Goal: Task Accomplishment & Management: Use online tool/utility

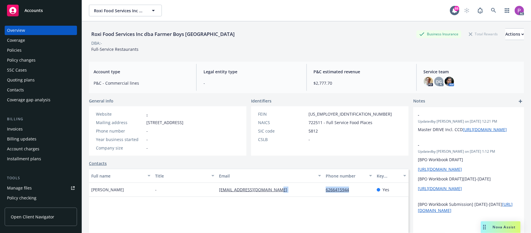
drag, startPoint x: 296, startPoint y: 223, endPoint x: 367, endPoint y: 240, distance: 72.5
click at [367, 232] on html "Accounts Overview Coverage Policies Policy changes SSC Cases Quoting plans Cont…" at bounding box center [265, 116] width 531 height 233
click at [491, 10] on link at bounding box center [494, 11] width 12 height 12
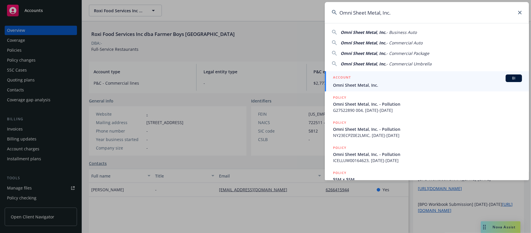
type input "Omni Sheet Metal, Inc."
click at [370, 79] on div "ACCOUNT BI" at bounding box center [427, 78] width 189 height 8
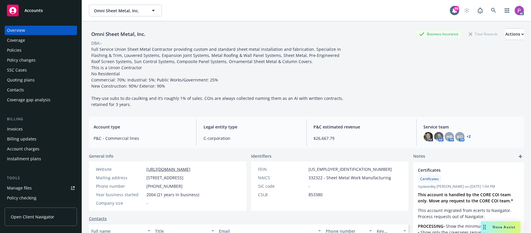
click at [31, 189] on div "Manage files" at bounding box center [19, 187] width 25 height 9
click at [491, 8] on icon at bounding box center [493, 10] width 5 height 5
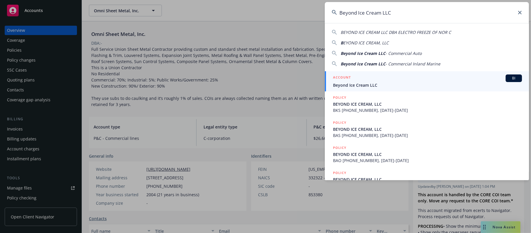
type input "Beyond Ice Cream LLC"
click at [358, 76] on div "ACCOUNT BI" at bounding box center [427, 78] width 189 height 8
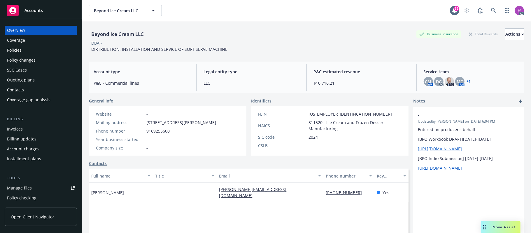
click at [34, 190] on link "Manage files" at bounding box center [41, 187] width 72 height 9
click at [488, 5] on link at bounding box center [494, 11] width 12 height 12
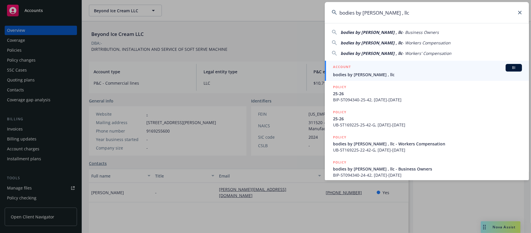
type input "bodies by Jason , llc"
click at [348, 72] on span "bodies by Jason , llc" at bounding box center [427, 74] width 189 height 6
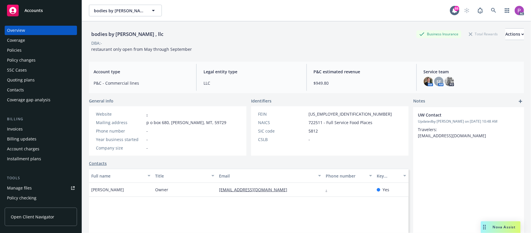
click at [29, 189] on div "Manage files" at bounding box center [19, 187] width 25 height 9
click at [491, 13] on icon at bounding box center [493, 10] width 5 height 5
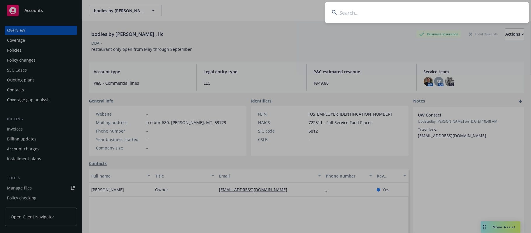
type input "ModuleQ"
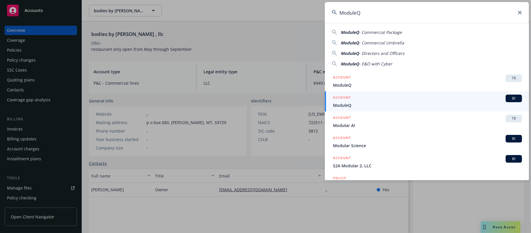
click at [392, 102] on span "ModuleQ" at bounding box center [427, 105] width 189 height 6
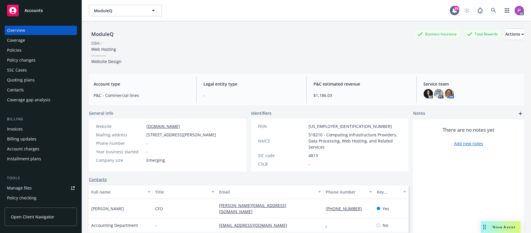
click at [24, 185] on div "Manage files" at bounding box center [19, 187] width 25 height 9
click at [488, 13] on link at bounding box center [494, 11] width 12 height 12
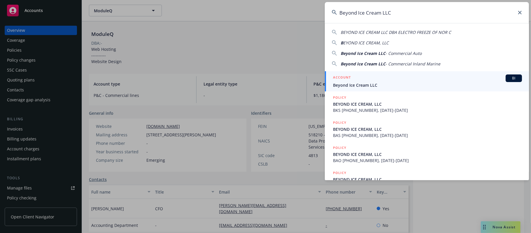
type input "Beyond Ice Cream LLC"
click at [393, 80] on div "ACCOUNT BI" at bounding box center [427, 78] width 189 height 8
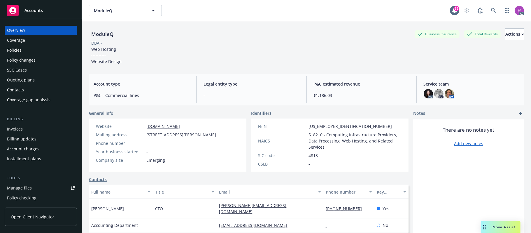
click at [29, 188] on div "Manage files" at bounding box center [19, 187] width 25 height 9
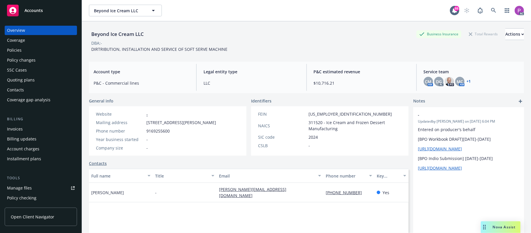
click at [18, 51] on div "Policies" at bounding box center [14, 49] width 15 height 9
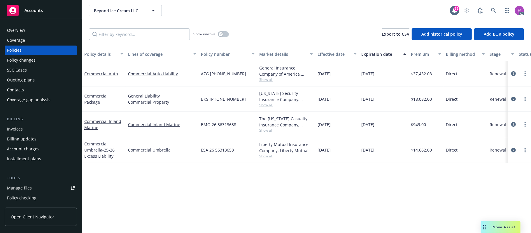
scroll to position [0, 114]
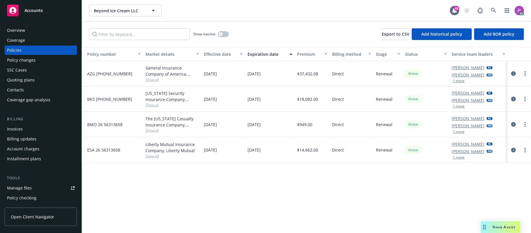
click at [461, 108] on button "1 more" at bounding box center [459, 105] width 12 height 3
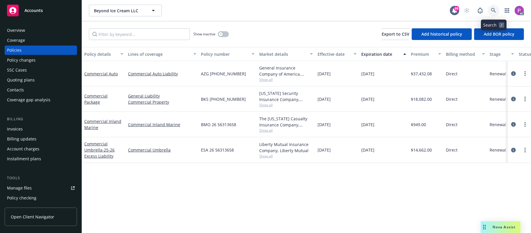
click at [496, 10] on icon at bounding box center [493, 10] width 5 height 5
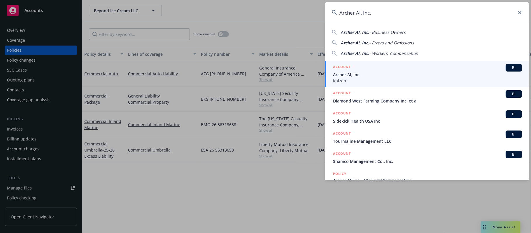
type input "Archer AI, Inc."
click at [416, 67] on div "ACCOUNT BI" at bounding box center [427, 68] width 189 height 8
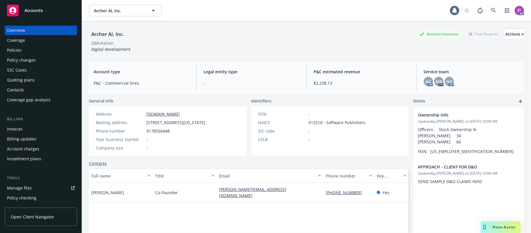
click at [28, 186] on div "Manage files" at bounding box center [19, 187] width 25 height 9
click at [29, 50] on div "Policies" at bounding box center [41, 49] width 68 height 9
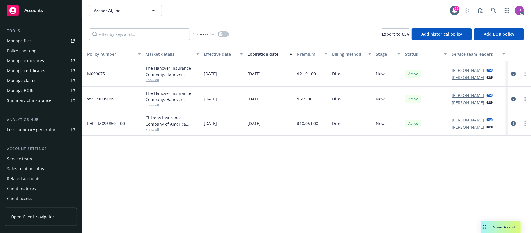
scroll to position [147, 0]
click at [39, 158] on div "Service team" at bounding box center [41, 158] width 68 height 9
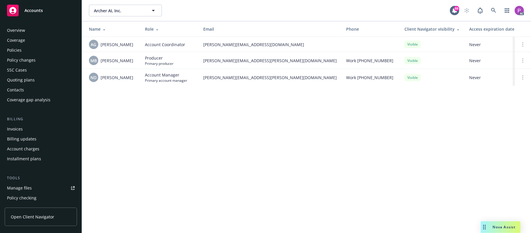
scroll to position [147, 0]
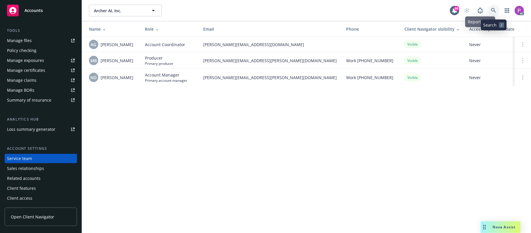
click at [490, 8] on link at bounding box center [494, 11] width 12 height 12
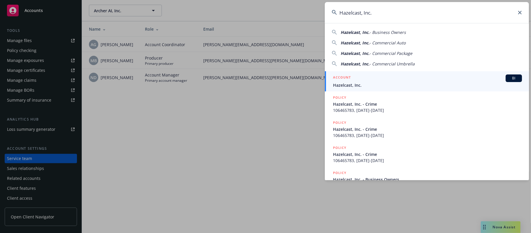
type input "Hazelcast, Inc."
click at [388, 78] on div "ACCOUNT BI" at bounding box center [427, 78] width 189 height 8
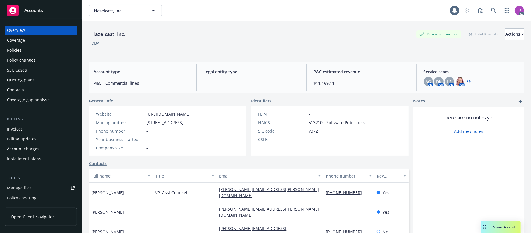
click at [25, 185] on div "Manage files" at bounding box center [19, 187] width 25 height 9
click at [13, 49] on div "Policies" at bounding box center [14, 49] width 15 height 9
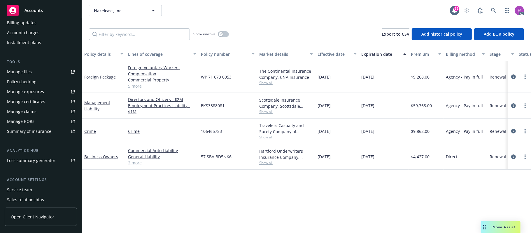
scroll to position [117, 0]
click at [30, 186] on div "Service team" at bounding box center [19, 188] width 25 height 9
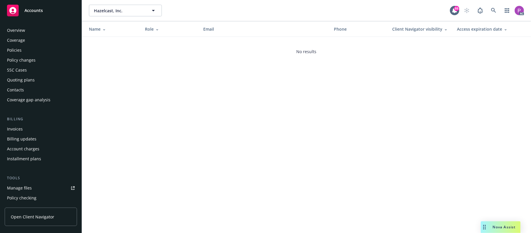
scroll to position [147, 0]
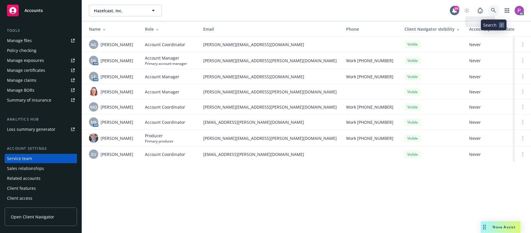
click at [492, 10] on icon at bounding box center [493, 10] width 5 height 5
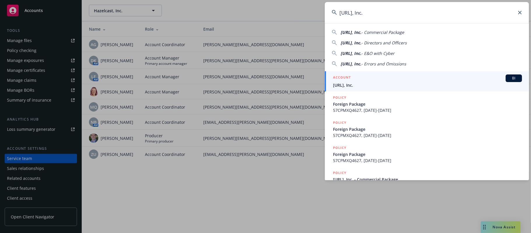
type input "HEAVY.AI, Inc."
click at [380, 78] on div "ACCOUNT BI" at bounding box center [427, 78] width 189 height 8
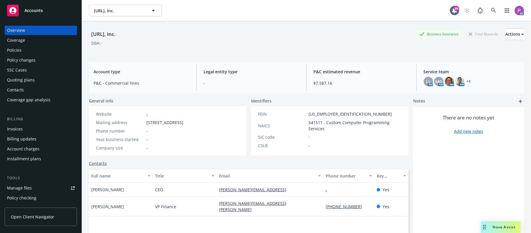
click at [29, 186] on div "Manage files" at bounding box center [19, 187] width 25 height 9
click at [22, 48] on div "Policies" at bounding box center [41, 49] width 68 height 9
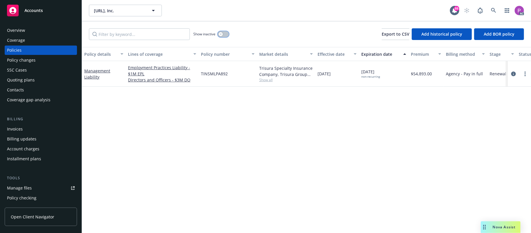
click at [226, 35] on button "button" at bounding box center [223, 34] width 11 height 6
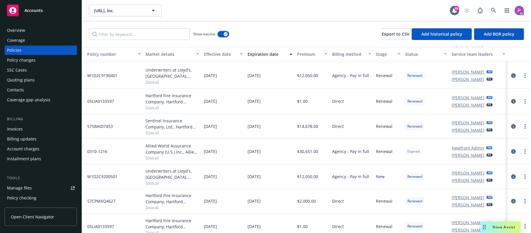
scroll to position [0, 119]
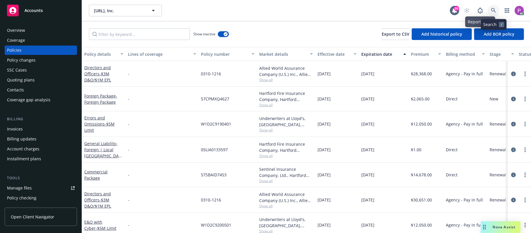
click at [494, 11] on icon at bounding box center [493, 10] width 5 height 5
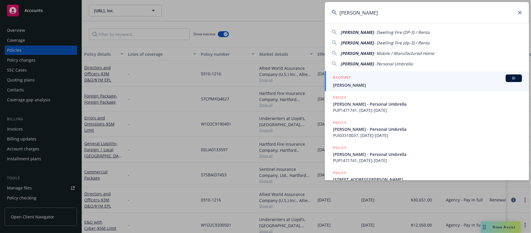
type input "Constance Frederick"
click at [389, 83] on span "Constance Frederick" at bounding box center [427, 85] width 189 height 6
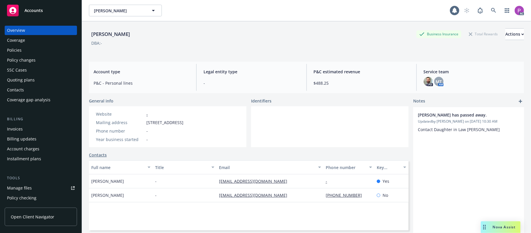
click at [30, 190] on div "Manage files" at bounding box center [19, 187] width 25 height 9
click at [491, 9] on icon at bounding box center [493, 10] width 5 height 5
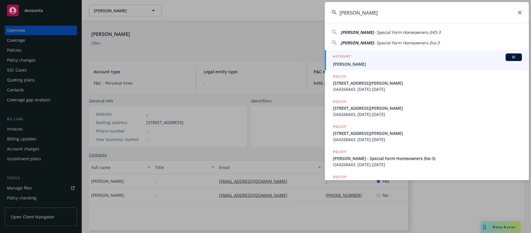
type input "Passanisi, Marissa"
click at [357, 64] on span "Passanisi, Marissa" at bounding box center [427, 64] width 189 height 6
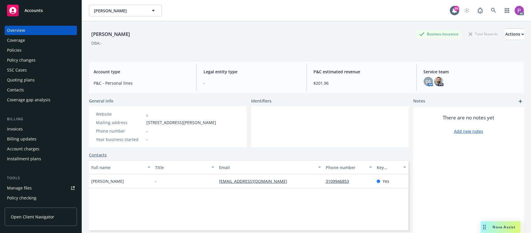
click at [39, 187] on link "Manage files" at bounding box center [41, 187] width 72 height 9
click at [488, 7] on link at bounding box center [494, 11] width 12 height 12
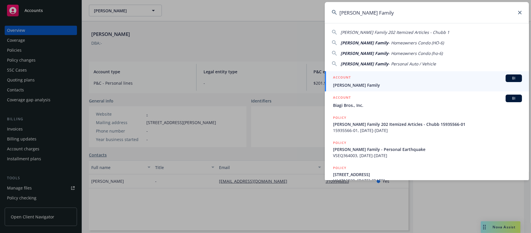
type input "Hutchinson Family"
click at [358, 78] on div "ACCOUNT BI" at bounding box center [427, 78] width 189 height 8
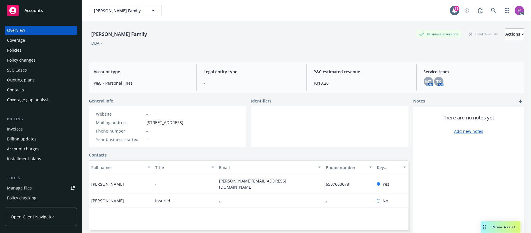
click at [19, 187] on div "Manage files" at bounding box center [19, 187] width 25 height 9
click at [491, 10] on icon at bounding box center [493, 10] width 5 height 5
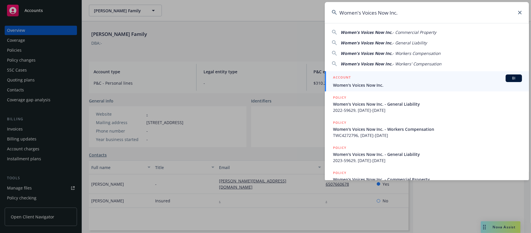
type input "Women's Voices Now Inc."
click at [382, 78] on div "ACCOUNT BI" at bounding box center [427, 78] width 189 height 8
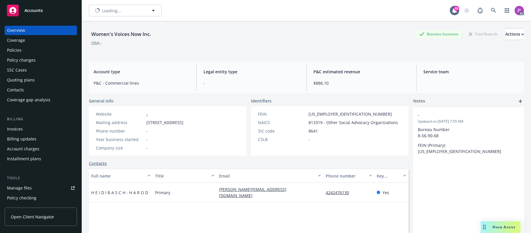
click at [19, 187] on div "Manage files" at bounding box center [19, 187] width 25 height 9
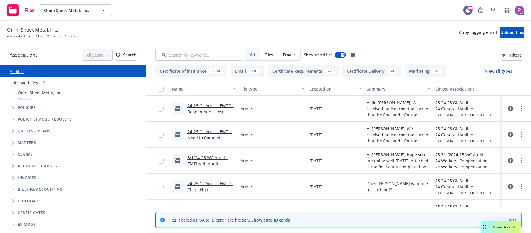
drag, startPoint x: 20, startPoint y: 84, endPoint x: 43, endPoint y: 82, distance: 23.4
click at [19, 84] on link "Untriaged files" at bounding box center [24, 83] width 29 height 6
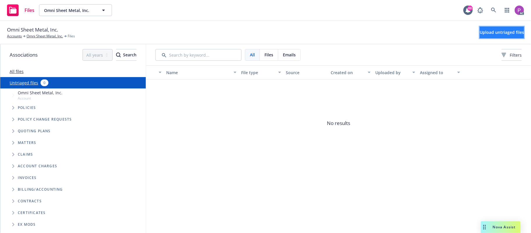
click at [479, 33] on span "Upload untriaged files" at bounding box center [501, 32] width 44 height 6
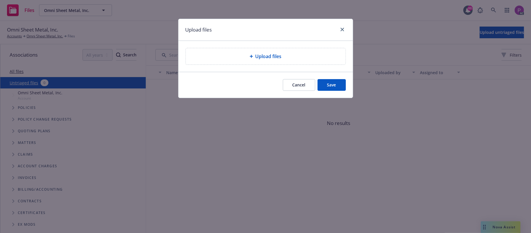
click at [295, 56] on div "Upload files" at bounding box center [265, 56] width 150 height 7
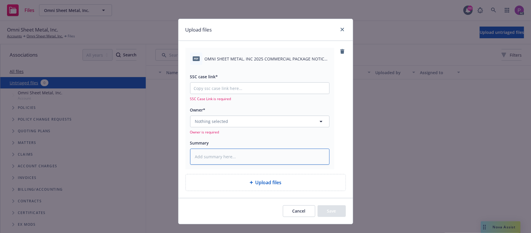
click at [259, 154] on textarea at bounding box center [259, 156] width 139 height 16
paste textarea "OMNI SHEET METAL, INC 2025 COMMERCIAL PACKAGE NOTICE OF CANCELLATION EFF. 10-14…"
type textarea "x"
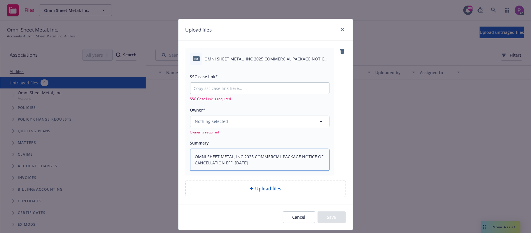
type textarea "OMNI SHEET METAL, INC 2025 COMMERCIAL PACKAGE NOTICE OF CANCELLATION EFF. 10-14…"
click at [233, 84] on input "SSC case link*" at bounding box center [259, 87] width 139 height 11
paste input "https://newfront-ssc.lightning.force.com/lightning/r/Case/500Vz00000SU4EBIA1/vi…"
type textarea "x"
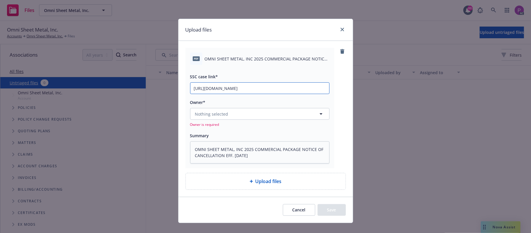
type input "https://newfront-ssc.lightning.force.com/lightning/r/Case/500Vz00000SU4EBIA1/vi…"
click at [237, 115] on button "Nothing selected" at bounding box center [259, 114] width 139 height 12
click at [236, 114] on button "Nothing selected" at bounding box center [259, 114] width 139 height 12
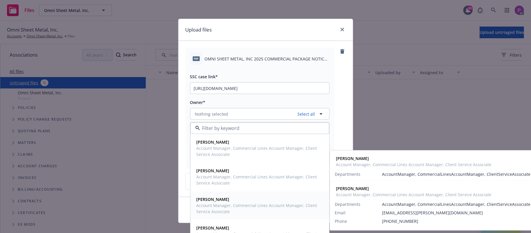
click at [231, 202] on span "Kat O'Bryan" at bounding box center [258, 199] width 125 height 6
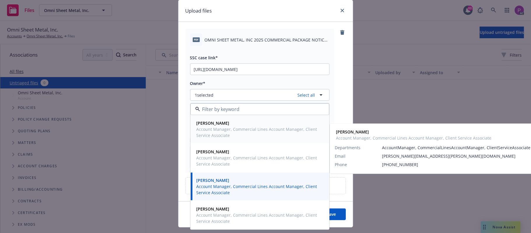
scroll to position [33, 0]
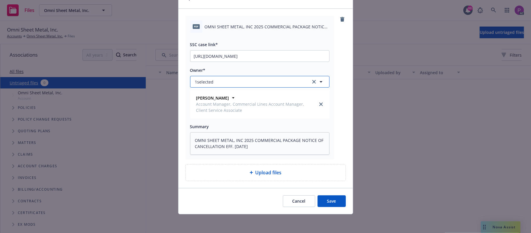
click at [259, 78] on button "1 selected" at bounding box center [259, 82] width 139 height 12
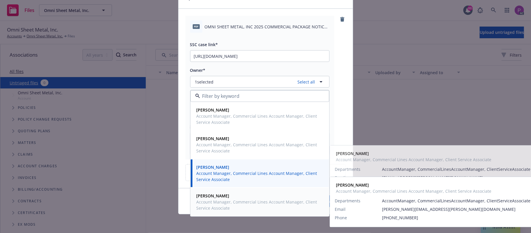
click at [240, 207] on span "Account Manager, Commercial Lines Account Manager, Client Service Associate" at bounding box center [258, 204] width 125 height 12
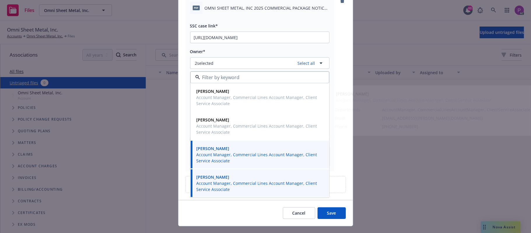
scroll to position [63, 0]
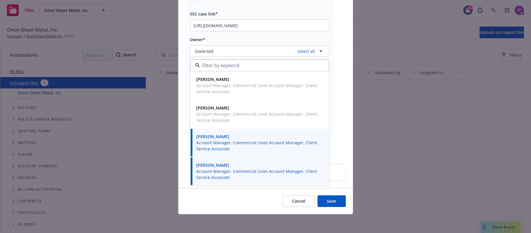
click at [325, 201] on button "Save" at bounding box center [331, 201] width 28 height 12
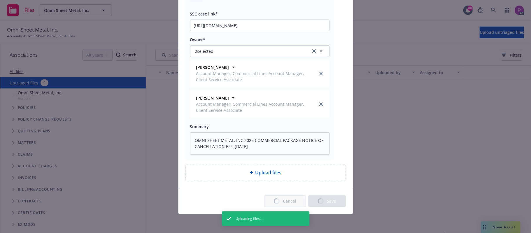
type textarea "x"
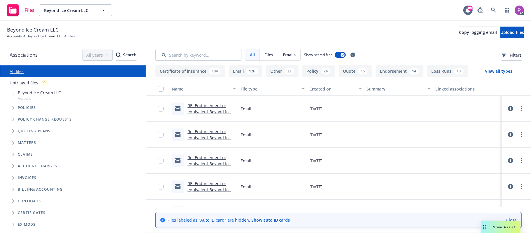
click at [19, 81] on link "Untriaged files" at bounding box center [24, 83] width 29 height 6
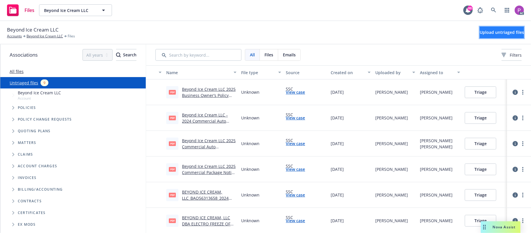
click at [485, 33] on span "Upload untriaged files" at bounding box center [501, 32] width 44 height 6
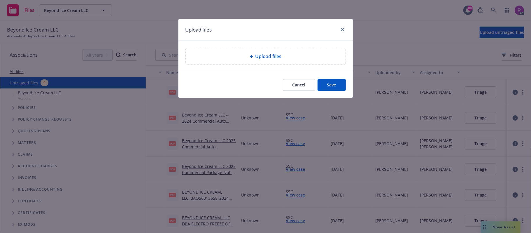
click at [269, 63] on div "Upload files" at bounding box center [266, 56] width 160 height 16
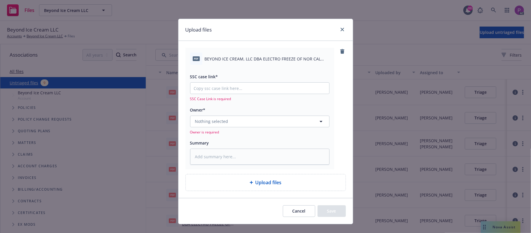
click at [255, 186] on div "Upload files" at bounding box center [266, 182] width 160 height 16
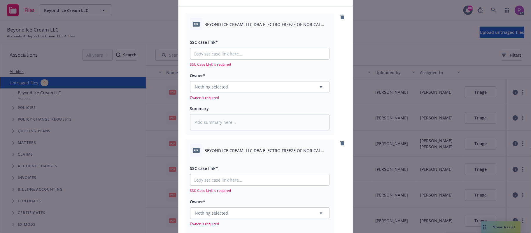
scroll to position [136, 0]
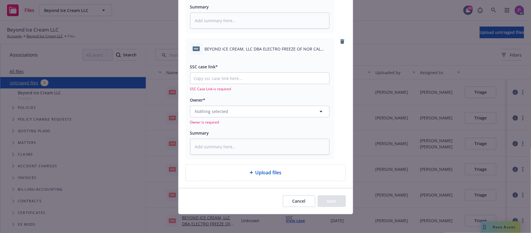
click at [255, 170] on span "Upload files" at bounding box center [268, 172] width 26 height 7
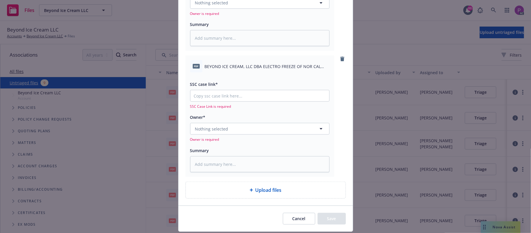
scroll to position [262, 0]
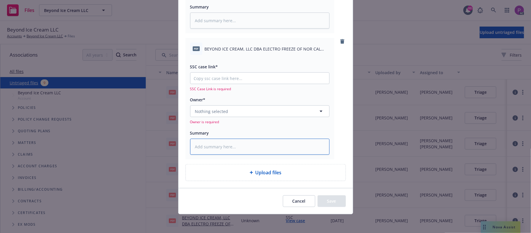
click at [220, 144] on textarea at bounding box center [259, 146] width 139 height 16
paste textarea "BEYOND ICE CREAM, LLC DBA ELECTRO FREEZE OF NOR CAL 2025 COMMERCIAL AUTO NOTICE…"
type textarea "x"
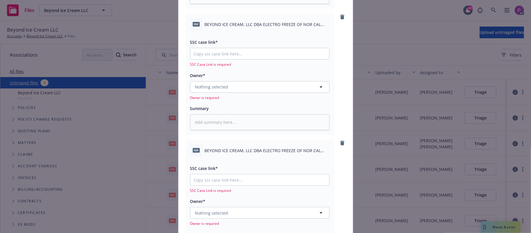
scroll to position [146, 0]
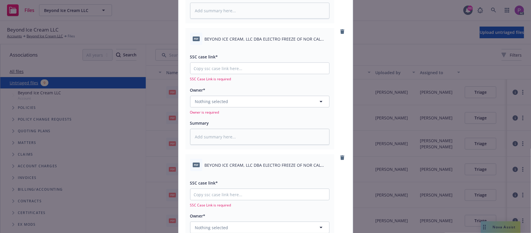
type textarea "BEYOND ICE CREAM, LLC DBA ELECTRO FREEZE OF NOR CAL 2025 COMMERCIAL AUTO NOTICE…"
click at [251, 43] on div "pdf BEYOND ICE CREAM, LLC DBA ELECTRO FREEZE OF NOR CAL 2025 ISLAND MARINE NOTI…" at bounding box center [259, 39] width 139 height 12
copy div "BEYOND ICE CREAM, LLC DBA ELECTRO FREEZE OF NOR CAL 2025 ISLAND MARINE NOTICE O…"
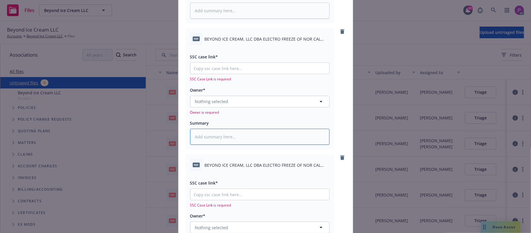
click at [247, 131] on textarea at bounding box center [259, 137] width 139 height 16
paste textarea "BEYOND ICE CREAM, LLC DBA ELECTRO FREEZE OF NOR CAL 2025 ISLAND MARINE NOTICE O…"
type textarea "x"
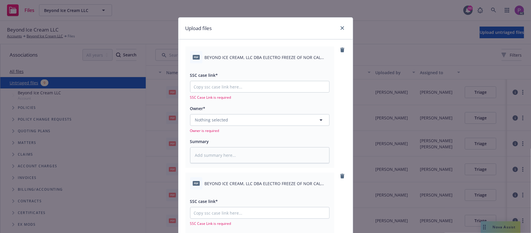
scroll to position [0, 0]
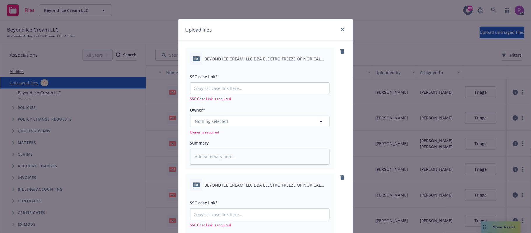
type textarea "BEYOND ICE CREAM, LLC DBA ELECTRO FREEZE OF NOR CAL 2025 ISLAND MARINE NOTICE O…"
click at [263, 58] on span "BEYOND ICE CREAM, LLC DBA ELECTRO FREEZE OF NOR CAL 2025 COMMERCIAL UMBRELLA NO…" at bounding box center [267, 59] width 125 height 6
copy div "BEYOND ICE CREAM, LLC DBA ELECTRO FREEZE OF NOR CAL 2025 COMMERCIAL UMBRELLA NO…"
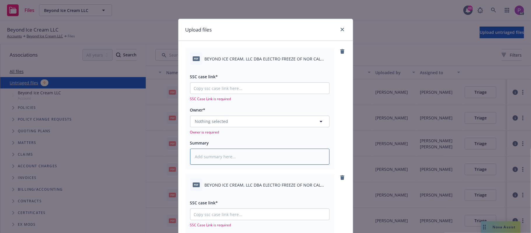
click at [230, 155] on textarea at bounding box center [259, 156] width 139 height 16
paste textarea "BEYOND ICE CREAM, LLC DBA ELECTRO FREEZE OF NOR CAL 2025 COMMERCIAL UMBRELLA NO…"
type textarea "x"
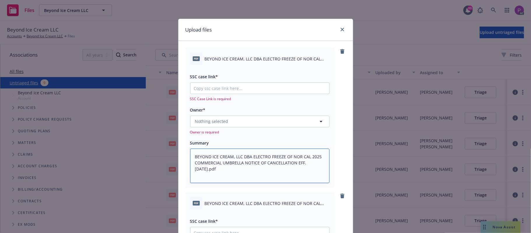
type textarea "BEYOND ICE CREAM, LLC DBA ELECTRO FREEZE OF NOR CAL 2025 COMMERCIAL UMBRELLA NO…"
click at [216, 92] on input "SSC case link*" at bounding box center [259, 87] width 139 height 11
paste input "https://newfront-ssc.lightning.force.com/lightning/r/Case/500Vz00000SVa5bIAD/vi…"
type textarea "x"
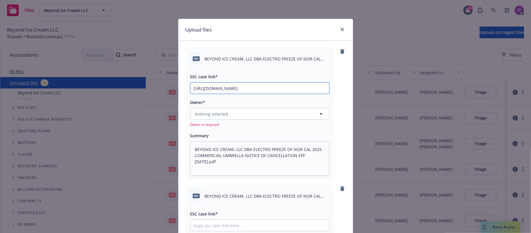
scroll to position [0, 82]
type input "https://newfront-ssc.lightning.force.com/lightning/r/Case/500Vz00000SVa5bIAD/vi…"
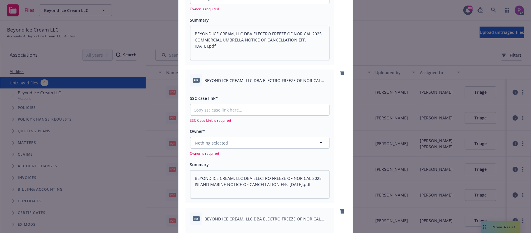
scroll to position [117, 0]
click at [251, 106] on input "SSC case link*" at bounding box center [259, 108] width 139 height 11
paste input "https://newfront-ssc.lightning.force.com/lightning/r/Case/500Vz00000SVWeeIAH/vi…"
type textarea "x"
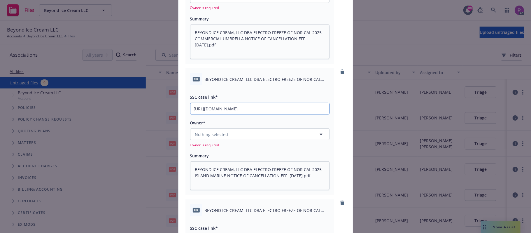
scroll to position [0, 31]
type input "https://newfront-ssc.lightning.force.com/lightning/r/Case/500Vz00000SVWeeIAH/vi…"
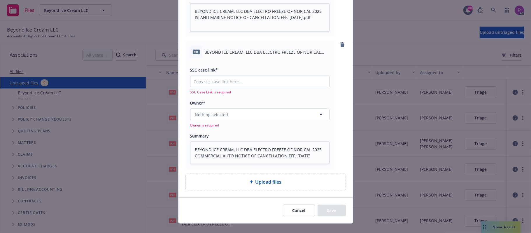
scroll to position [284, 0]
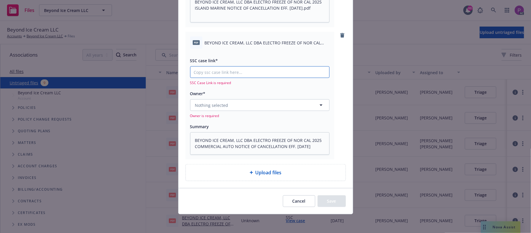
click at [245, 75] on input "SSC case link*" at bounding box center [259, 71] width 139 height 11
paste input "https://newfront-ssc.lightning.force.com/lightning/r/Case/500Vz00000SVQMMIA5/vi…"
type textarea "x"
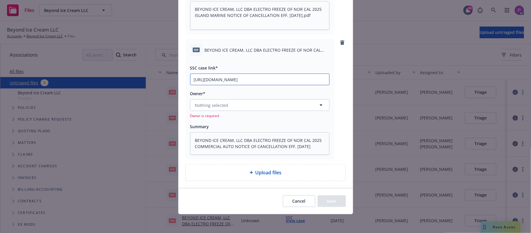
scroll to position [277, 0]
type input "https://newfront-ssc.lightning.force.com/lightning/r/Case/500Vz00000SVQMMIA5/vi…"
click at [236, 111] on div "Nothing selected Owner is required" at bounding box center [259, 108] width 139 height 19
click at [236, 107] on button "Nothing selected" at bounding box center [259, 105] width 139 height 12
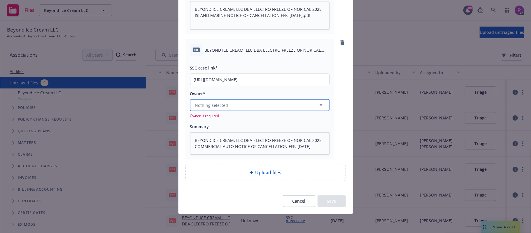
click at [272, 101] on button "Nothing selected" at bounding box center [259, 105] width 139 height 12
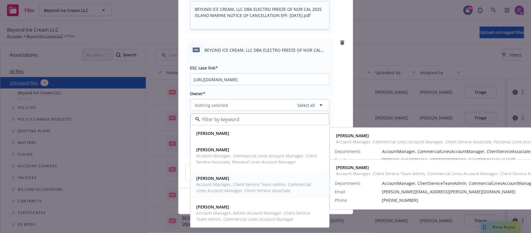
click at [244, 187] on span "Account Manager, Client Service Team Admin, Commercial Lines Account Manager, C…" at bounding box center [258, 187] width 125 height 12
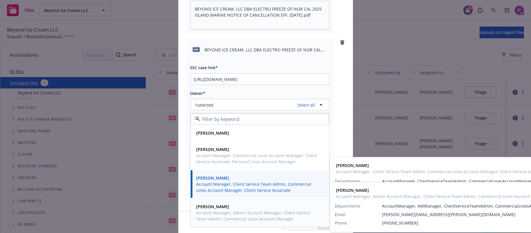
click at [237, 210] on span "Account Manager, Admin Account Manager, Client Service Team Admin, Commercial L…" at bounding box center [258, 215] width 125 height 12
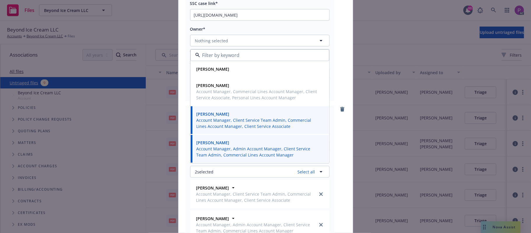
scroll to position [199, 0]
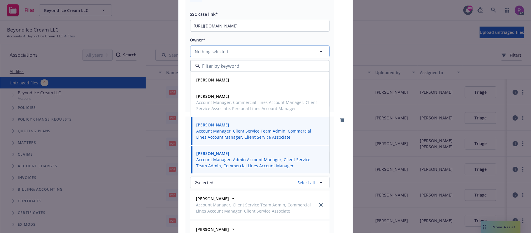
click at [241, 54] on button "Nothing selected" at bounding box center [259, 51] width 139 height 12
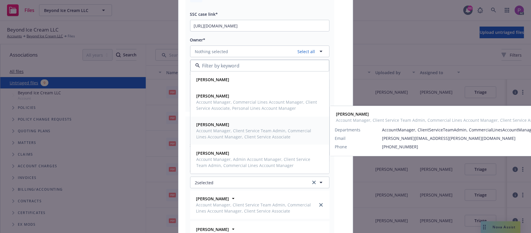
drag, startPoint x: 230, startPoint y: 124, endPoint x: 230, endPoint y: 129, distance: 5.2
click at [230, 124] on span "Michael Chapman" at bounding box center [258, 124] width 125 height 6
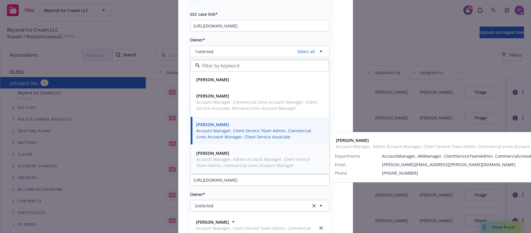
click at [228, 159] on span "Account Manager, Admin Account Manager, Client Service Team Admin, Commercial L…" at bounding box center [258, 162] width 125 height 12
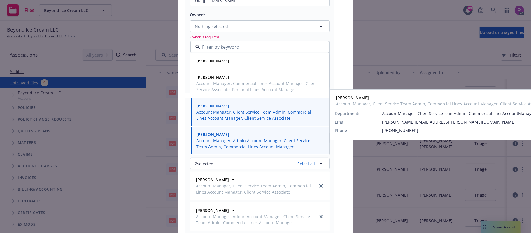
scroll to position [83, 0]
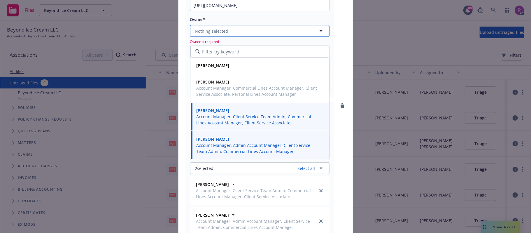
click at [236, 31] on button "Nothing selected" at bounding box center [259, 31] width 139 height 12
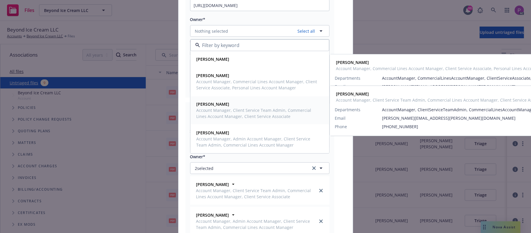
click at [235, 110] on span "Account Manager, Client Service Team Admin, Commercial Lines Account Manager, C…" at bounding box center [258, 113] width 125 height 12
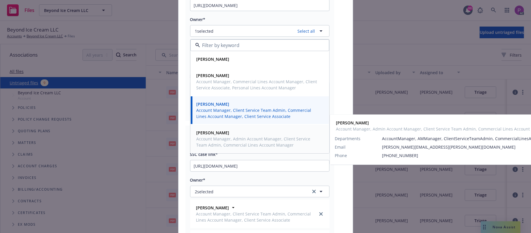
click at [230, 138] on span "Account Manager, Admin Account Manager, Client Service Team Admin, Commercial L…" at bounding box center [258, 142] width 125 height 12
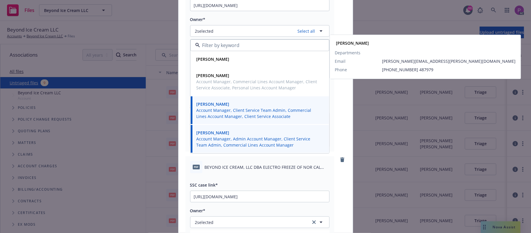
click at [333, 22] on div "pdf BEYOND ICE CREAM, LLC DBA ELECTRO FREEZE OF NOR CAL 2025 COMMERCIAL UMBRELL…" at bounding box center [265, 58] width 160 height 186
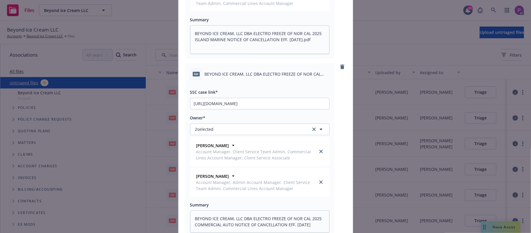
scroll to position [440, 0]
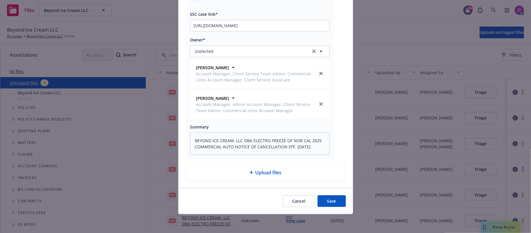
click at [329, 202] on button "Save" at bounding box center [331, 201] width 28 height 12
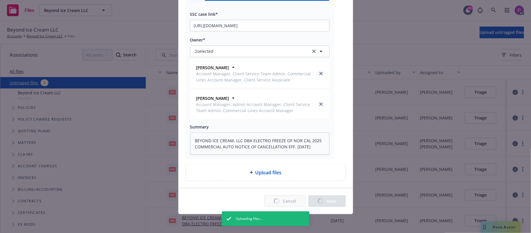
type textarea "x"
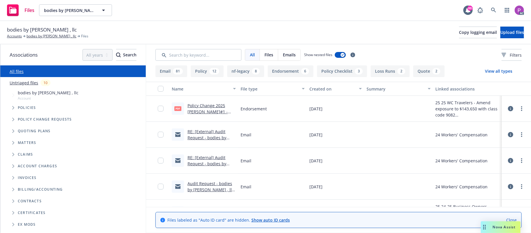
click at [22, 81] on link "Untriaged files" at bounding box center [24, 83] width 29 height 6
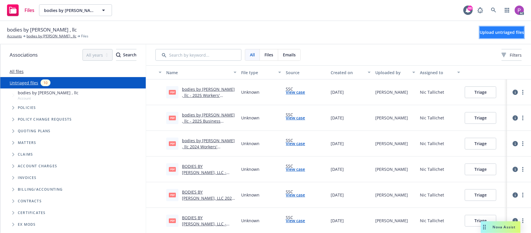
click at [493, 30] on span "Upload untriaged files" at bounding box center [501, 32] width 44 height 6
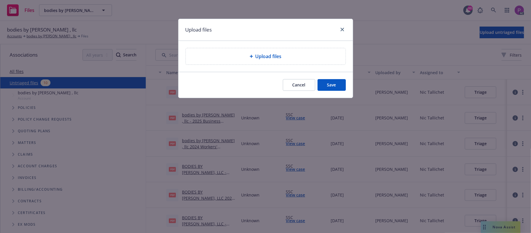
click at [263, 55] on span "Upload files" at bounding box center [268, 56] width 26 height 7
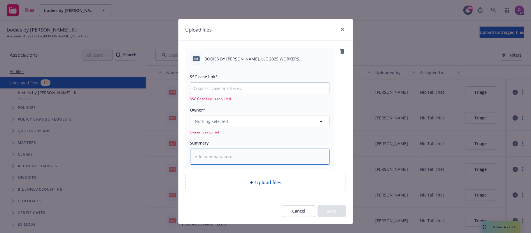
click at [216, 153] on textarea at bounding box center [259, 156] width 139 height 16
paste textarea "BODIES BY JASON, LLC 2025 WORKERS COMPENSATION NOTICE OF CANCELLATION EFF. 10-1…"
type textarea "x"
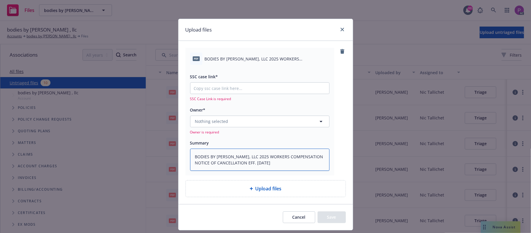
type textarea "BODIES BY JASON, LLC 2025 WORKERS COMPENSATION NOTICE OF CANCELLATION EFF. 10-1…"
click at [255, 190] on span "Upload files" at bounding box center [268, 188] width 26 height 7
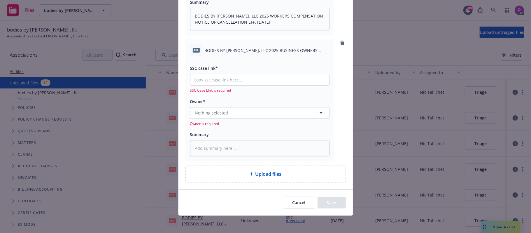
scroll to position [142, 0]
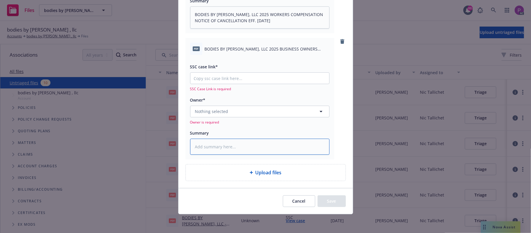
click at [240, 145] on textarea at bounding box center [259, 146] width 139 height 16
paste textarea "BODIES BY JASON, LLC 2025 BUSINESS OWNERS NOTICE OF CANCELLATION EFF. 10-09-2025"
type textarea "x"
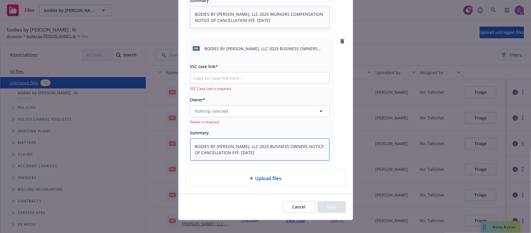
type textarea "BODIES BY JASON, LLC 2025 BUSINESS OWNERS NOTICE OF CANCELLATION EFF. 10-09-2025"
click at [241, 74] on input "SSC case link*" at bounding box center [259, 77] width 139 height 11
paste input "https://newfront-ssc.lightning.force.com/lightning/r/Case/500Vz00000SWX2NIAX/vi…"
type textarea "x"
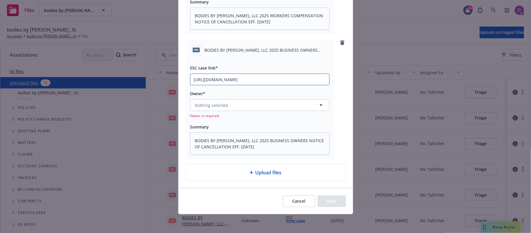
scroll to position [141, 0]
type input "https://newfront-ssc.lightning.force.com/lightning/r/Case/500Vz00000SWX2NIAX/vi…"
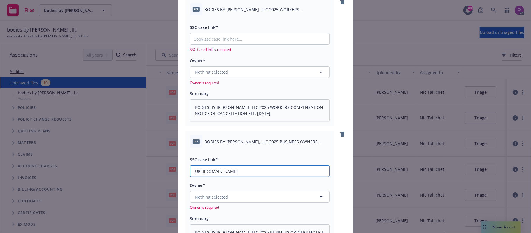
scroll to position [24, 0]
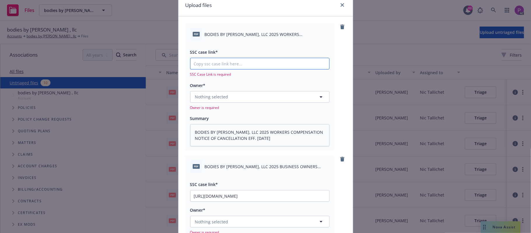
click at [245, 62] on input "SSC case link*" at bounding box center [259, 63] width 139 height 11
paste input "https://newfront-ssc.lightning.force.com/lightning/r/Case/500Vz00000SWYEXIA5/vi…"
type textarea "x"
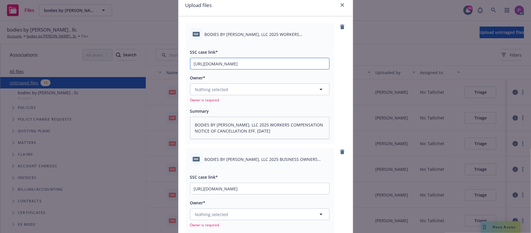
scroll to position [0, 82]
type input "https://newfront-ssc.lightning.force.com/lightning/r/Case/500Vz00000SWYEXIA5/vi…"
click at [240, 92] on button "Nothing selected" at bounding box center [259, 89] width 139 height 12
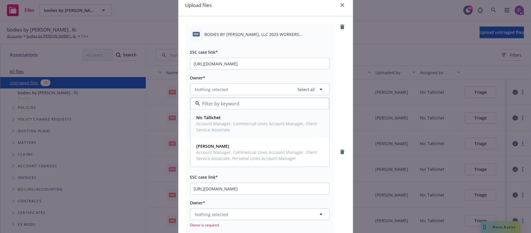
click at [231, 121] on span "Account Manager, Commercial Lines Account Manager, Client Service Associate" at bounding box center [258, 126] width 125 height 12
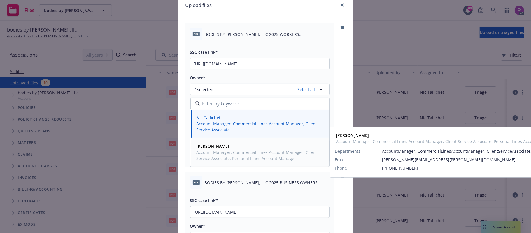
click at [223, 153] on span "Account Manager, Commercial Lines Account Manager, Client Service Associate, Pe…" at bounding box center [258, 155] width 125 height 12
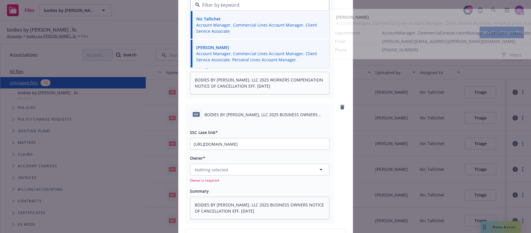
scroll to position [141, 0]
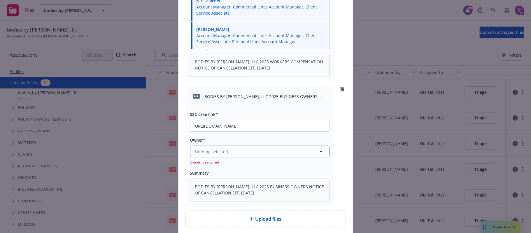
click at [239, 148] on button "Nothing selected" at bounding box center [259, 151] width 139 height 12
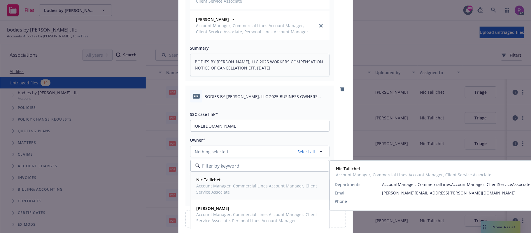
click at [224, 182] on span "Nic Tallichet" at bounding box center [258, 179] width 125 height 6
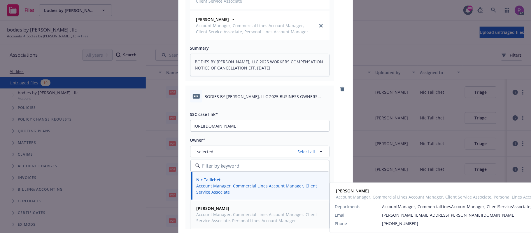
drag, startPoint x: 217, startPoint y: 209, endPoint x: 262, endPoint y: 120, distance: 100.1
click at [217, 209] on strong "Shelly Flores" at bounding box center [212, 208] width 33 height 6
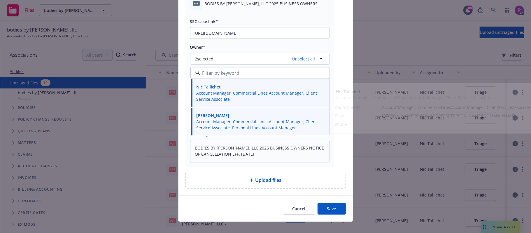
scroll to position [242, 0]
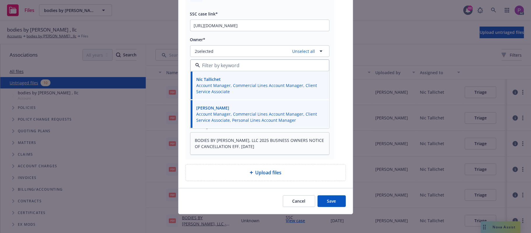
click at [321, 197] on button "Save" at bounding box center [331, 201] width 28 height 12
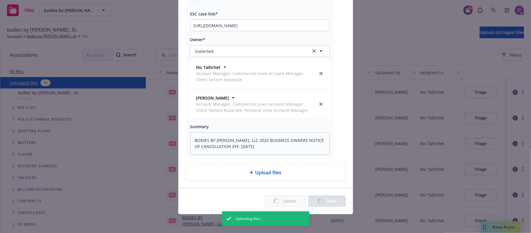
type textarea "x"
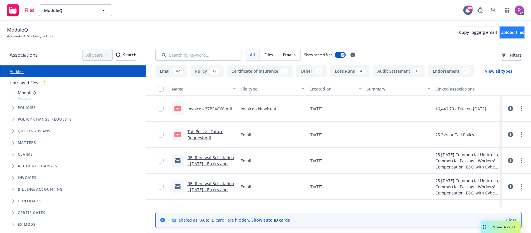
click at [506, 34] on span "Upload files" at bounding box center [512, 32] width 24 height 6
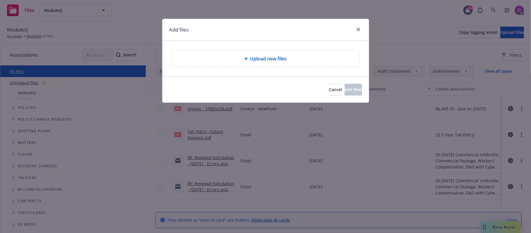
click at [271, 61] on span "Upload new files" at bounding box center [268, 58] width 37 height 7
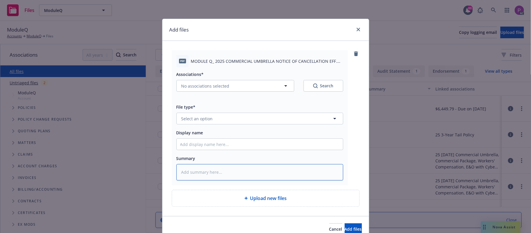
click at [239, 173] on textarea at bounding box center [259, 172] width 167 height 16
paste textarea "MODULE Q_ 2025 COMMERCIAL UMBRELLA NOTICE OF CANCELLATION EFF. [DATE]"
type textarea "x"
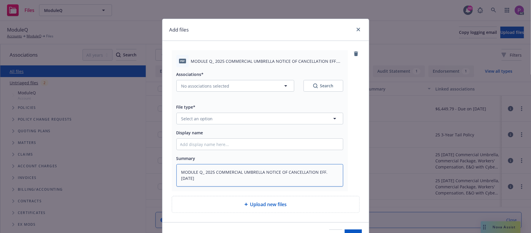
type textarea "MODULE Q_ 2025 COMMERCIAL UMBRELLA NOTICE OF CANCELLATION EFF. [DATE]"
click at [356, 29] on icon "close" at bounding box center [357, 29] width 3 height 3
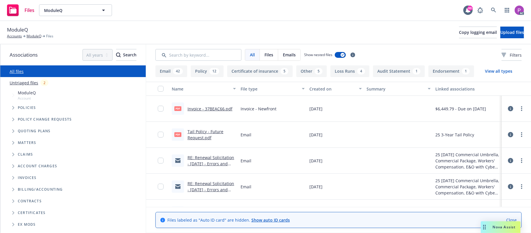
click at [23, 85] on link "Untriaged files" at bounding box center [24, 83] width 29 height 6
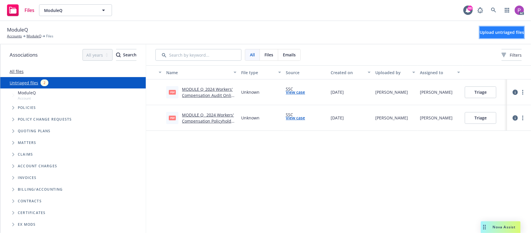
click at [490, 29] on span "Upload untriaged files" at bounding box center [501, 32] width 44 height 6
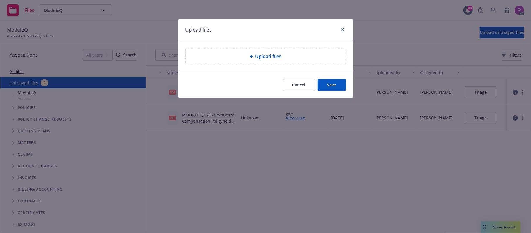
click at [270, 59] on span "Upload files" at bounding box center [268, 56] width 26 height 7
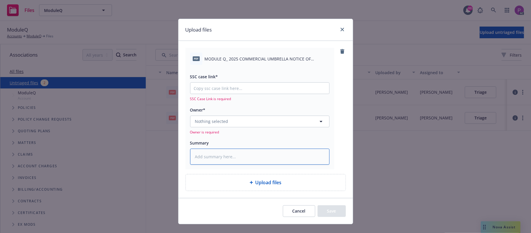
click at [233, 148] on textarea at bounding box center [259, 156] width 139 height 16
paste textarea "MODULE Q_ 2025 COMMERCIAL UMBRELLA NOTICE OF CANCELLATION EFF. [DATE]"
type textarea "x"
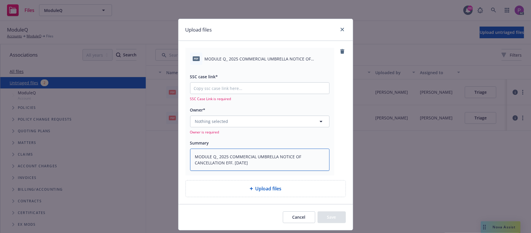
type textarea "MODULE Q_ 2025 COMMERCIAL UMBRELLA NOTICE OF CANCELLATION EFF. [DATE]"
click at [263, 191] on span "Upload files" at bounding box center [268, 188] width 26 height 7
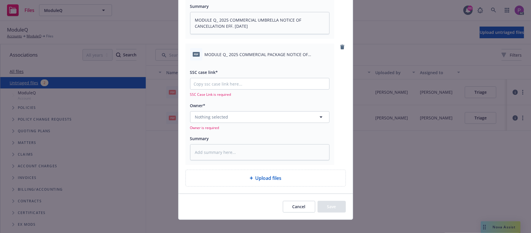
scroll to position [142, 0]
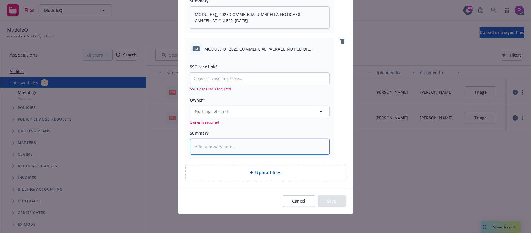
click at [266, 145] on textarea at bounding box center [259, 146] width 139 height 16
paste textarea "MODULE Q_ 2025 COMMERCIAL PACKAGE NOTICE OF CANCELLATION EFF. [DATE]"
type textarea "x"
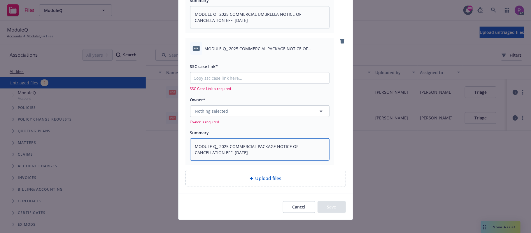
type textarea "MODULE Q_ 2025 COMMERCIAL PACKAGE NOTICE OF CANCELLATION EFF. [DATE]"
click at [264, 177] on span "Upload files" at bounding box center [268, 178] width 26 height 7
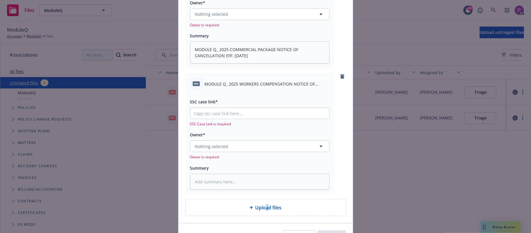
scroll to position [274, 0]
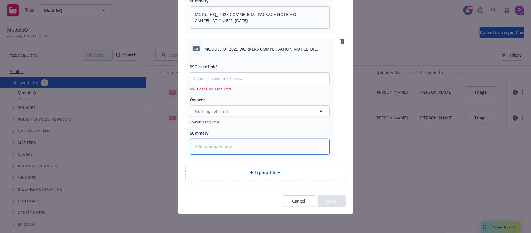
click at [244, 146] on textarea at bounding box center [259, 146] width 139 height 16
paste textarea "MODULE Q_ 2025 WORKERS COMPENSATION NOTICE OF CANCELLATION EFF. [DATE]"
type textarea "x"
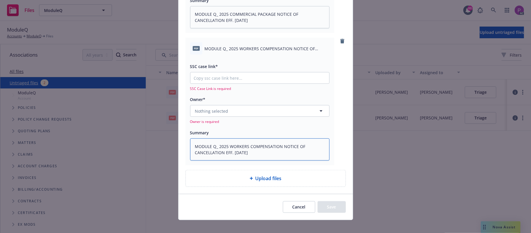
type textarea "MODULE Q_ 2025 WORKERS COMPENSATION NOTICE OF CANCELLATION EFF. [DATE]"
click at [265, 75] on input "SSC case link*" at bounding box center [259, 77] width 139 height 11
paste input "[URL][DOMAIN_NAME]"
type textarea "x"
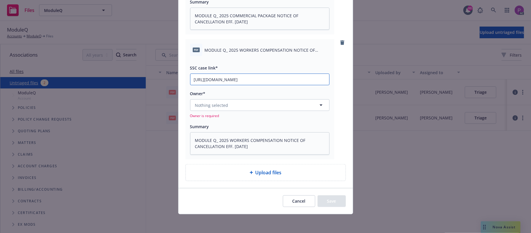
scroll to position [273, 0]
type input "[URL][DOMAIN_NAME]"
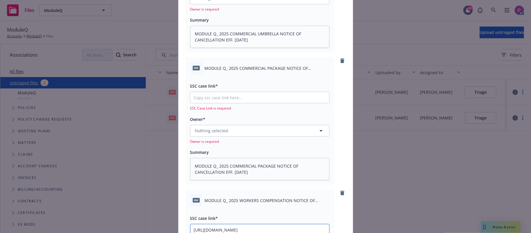
scroll to position [118, 0]
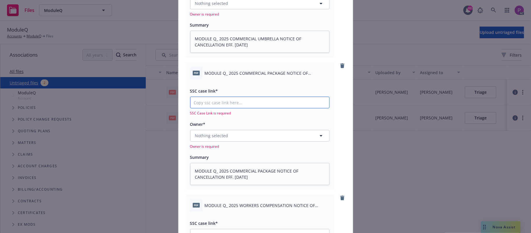
click at [245, 105] on input "SSC case link*" at bounding box center [259, 102] width 139 height 11
paste input "[URL][DOMAIN_NAME]"
type textarea "x"
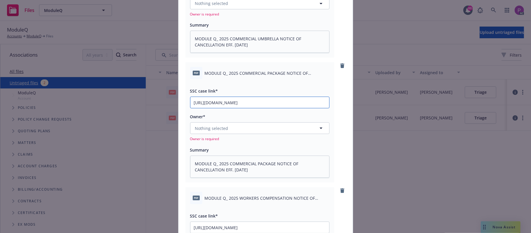
scroll to position [0, 81]
type input "[URL][DOMAIN_NAME]"
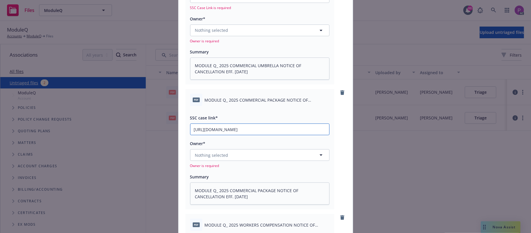
scroll to position [0, 0]
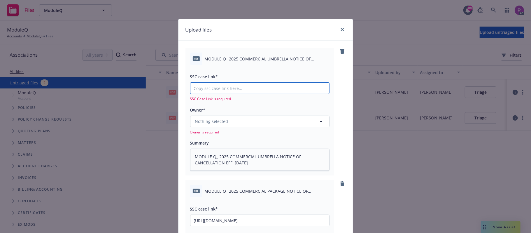
click at [232, 91] on input "SSC case link*" at bounding box center [259, 87] width 139 height 11
paste input "[URL][DOMAIN_NAME]"
type textarea "x"
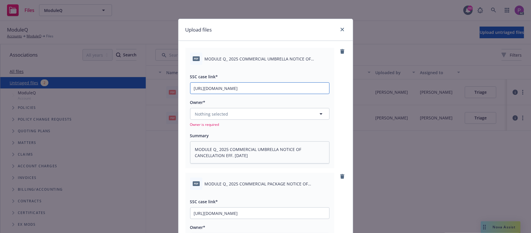
scroll to position [0, 84]
type input "[URL][DOMAIN_NAME]"
click at [231, 113] on button "Nothing selected" at bounding box center [259, 114] width 139 height 12
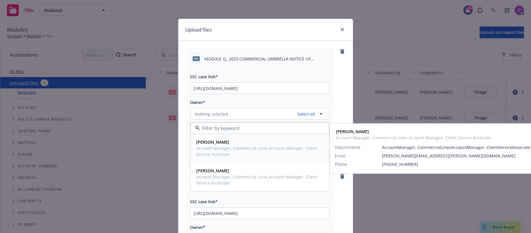
click at [223, 155] on span "Account Manager, Commercial Lines Account Manager, Client Service Associate" at bounding box center [258, 151] width 125 height 12
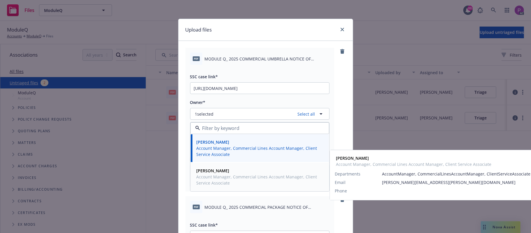
click at [223, 173] on strong "[PERSON_NAME]" at bounding box center [212, 171] width 33 height 6
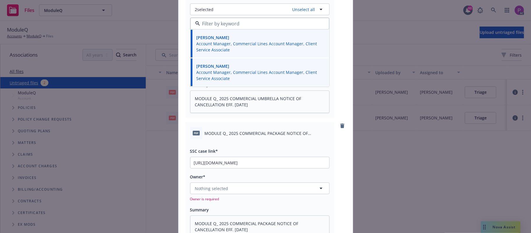
scroll to position [117, 0]
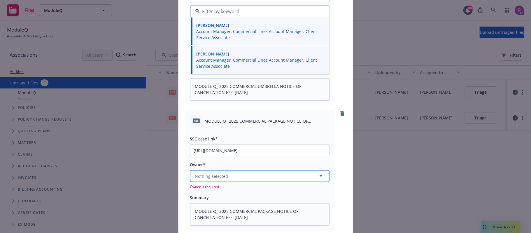
click at [230, 181] on button "Nothing selected" at bounding box center [259, 176] width 139 height 12
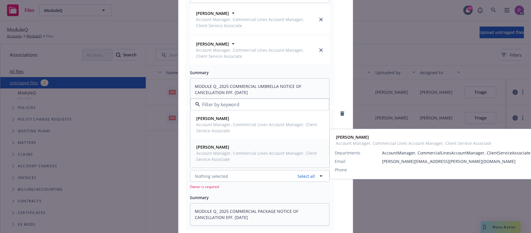
click at [226, 146] on strong "[PERSON_NAME]" at bounding box center [212, 147] width 33 height 6
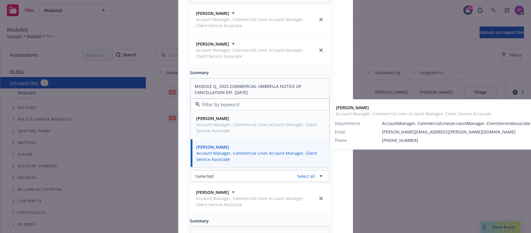
click at [226, 124] on span "Account Manager, Commercial Lines Account Manager, Client Service Associate" at bounding box center [258, 127] width 125 height 12
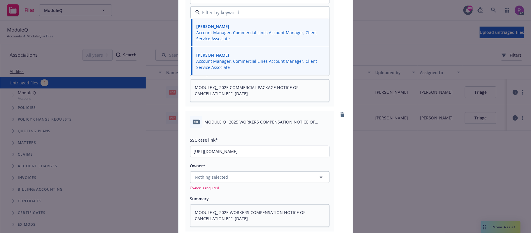
scroll to position [311, 0]
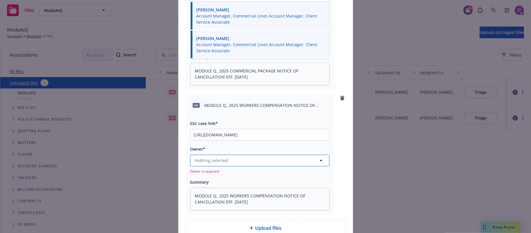
click at [225, 161] on button "Nothing selected" at bounding box center [259, 160] width 139 height 12
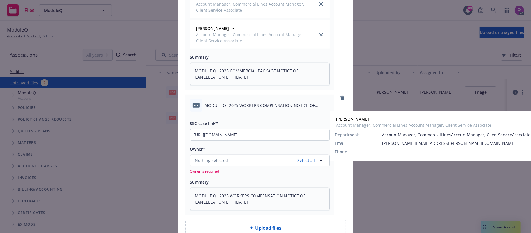
click at [224, 134] on strong "[PERSON_NAME]" at bounding box center [212, 132] width 33 height 6
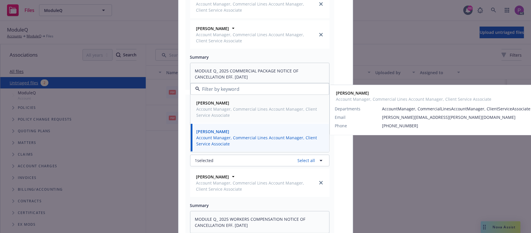
click at [229, 108] on span "Account Manager, Commercial Lines Account Manager, Client Service Associate" at bounding box center [258, 112] width 125 height 12
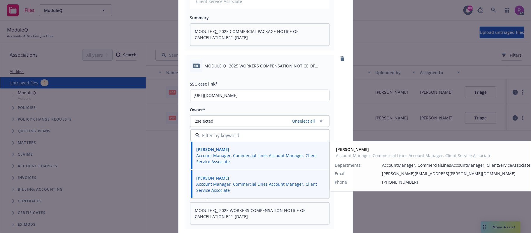
scroll to position [421, 0]
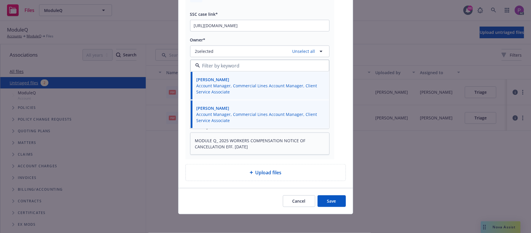
click at [331, 200] on button "Save" at bounding box center [331, 201] width 28 height 12
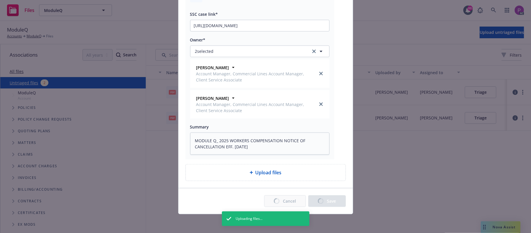
type textarea "x"
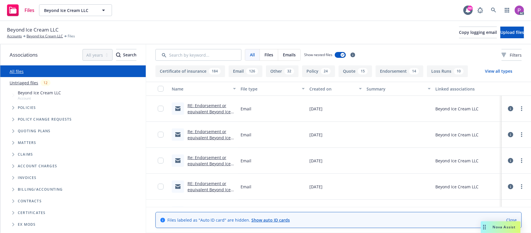
click at [31, 81] on link "Untriaged files" at bounding box center [24, 83] width 29 height 6
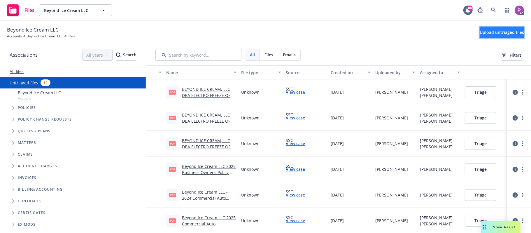
click at [479, 30] on span "Upload untriaged files" at bounding box center [501, 32] width 44 height 6
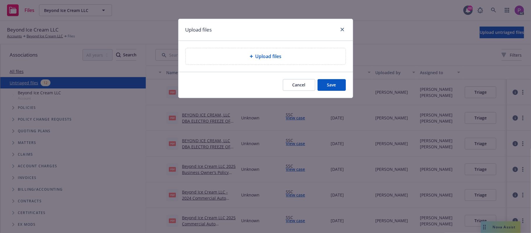
click at [249, 64] on div "Upload files" at bounding box center [266, 56] width 160 height 16
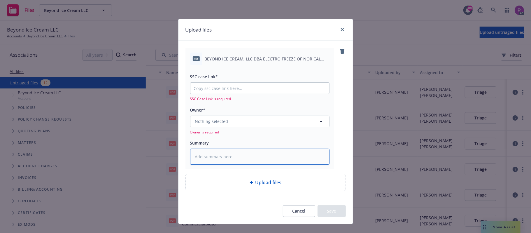
click at [232, 158] on textarea at bounding box center [259, 156] width 139 height 16
paste textarea "BEYOND ICE CREAM, LLC DBA ELECTRO FREEZE OF NOR CAL 2025 COMMERCIAL PACKAGE NOT…"
type textarea "x"
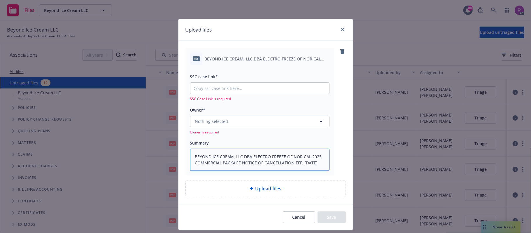
scroll to position [1, 0]
type textarea "BEYOND ICE CREAM, LLC DBA ELECTRO FREEZE OF NOR CAL 2025 COMMERCIAL PACKAGE NOT…"
click at [228, 88] on input "SSC case link*" at bounding box center [259, 87] width 139 height 11
paste input "[URL][DOMAIN_NAME]"
type textarea "x"
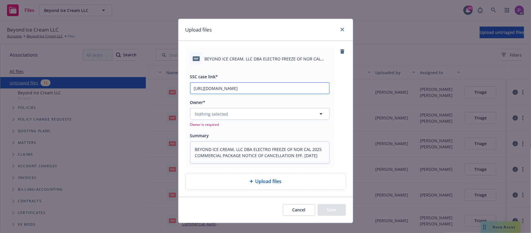
scroll to position [0, 77]
type input "[URL][DOMAIN_NAME]"
click at [223, 119] on button "Nothing selected" at bounding box center [259, 114] width 139 height 12
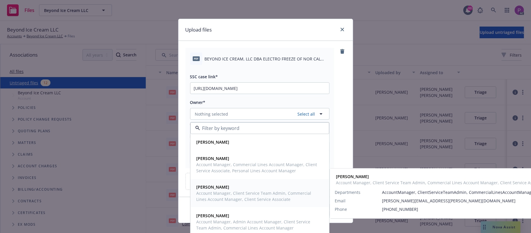
click at [235, 198] on span "Account Manager, Client Service Team Admin, Commercial Lines Account Manager, C…" at bounding box center [258, 196] width 125 height 12
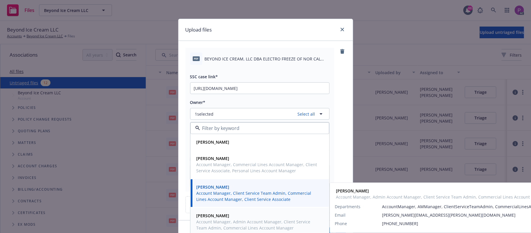
click at [230, 220] on span "Account Manager, Admin Account Manager, Client Service Team Admin, Commercial L…" at bounding box center [258, 224] width 125 height 12
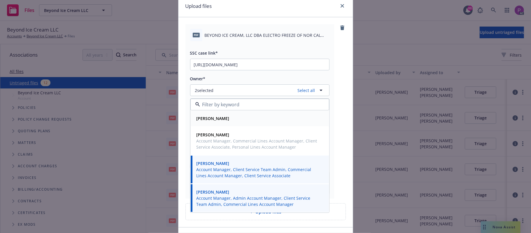
scroll to position [63, 0]
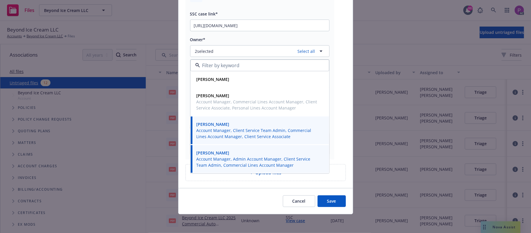
click at [320, 204] on button "Save" at bounding box center [331, 201] width 28 height 12
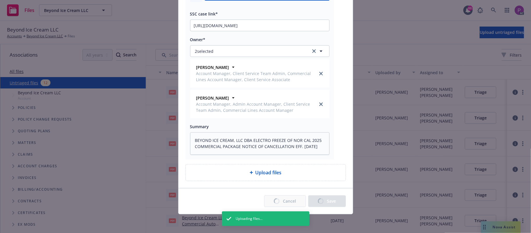
type textarea "x"
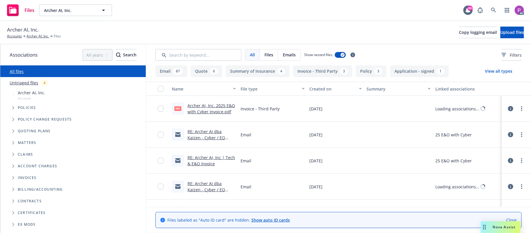
click at [18, 77] on div "Untriaged files 4" at bounding box center [72, 82] width 145 height 11
click at [16, 81] on link "Untriaged files" at bounding box center [24, 83] width 29 height 6
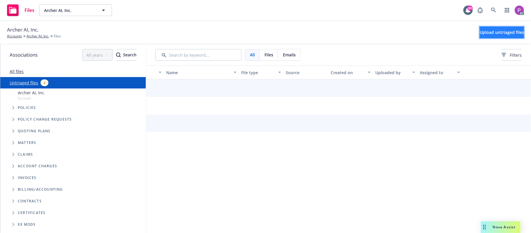
click at [479, 29] on button "Upload untriaged files" at bounding box center [501, 33] width 44 height 12
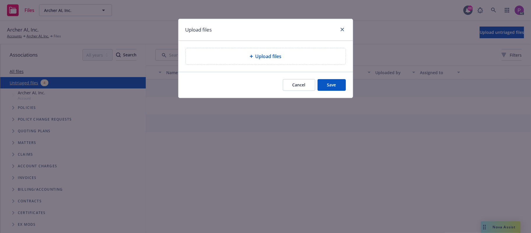
click at [291, 64] on div "Upload files" at bounding box center [266, 56] width 160 height 16
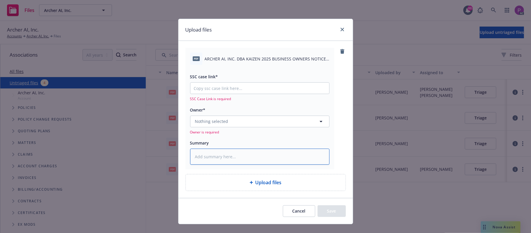
click at [251, 157] on textarea at bounding box center [259, 156] width 139 height 16
paste textarea "ARCHER AI, INC. DBA KAIZEN 2025 BUSINESS OWNERS NOTICE OF CANCELLATION EFF. [DA…"
type textarea "x"
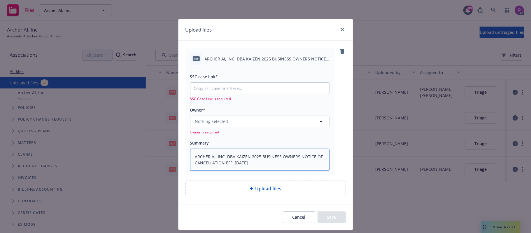
type textarea "ARCHER AI, INC. DBA KAIZEN 2025 BUSINESS OWNERS NOTICE OF CANCELLATION EFF. [DA…"
click at [242, 85] on input "SSC case link*" at bounding box center [259, 87] width 139 height 11
paste input "[URL][DOMAIN_NAME]"
type textarea "x"
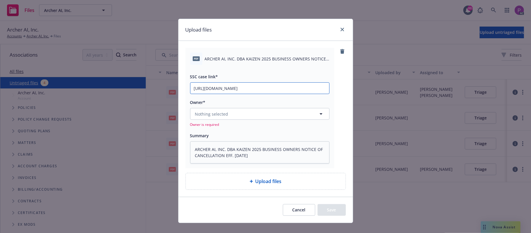
scroll to position [0, 30]
type input "[URL][DOMAIN_NAME]"
click at [238, 112] on button "Nothing selected" at bounding box center [259, 114] width 139 height 12
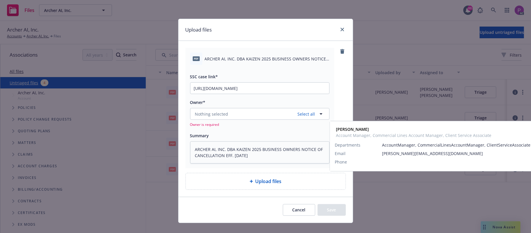
click at [242, 160] on div "[PERSON_NAME] Account Manager, Commercial Lines Account Manager, Client Service…" at bounding box center [260, 148] width 138 height 28
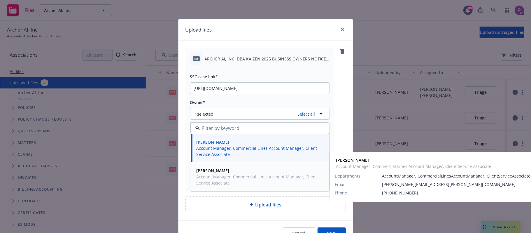
click at [235, 172] on span "[PERSON_NAME]" at bounding box center [258, 170] width 125 height 6
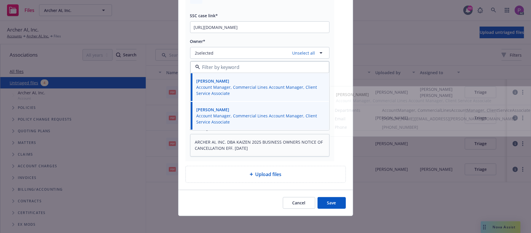
scroll to position [63, 0]
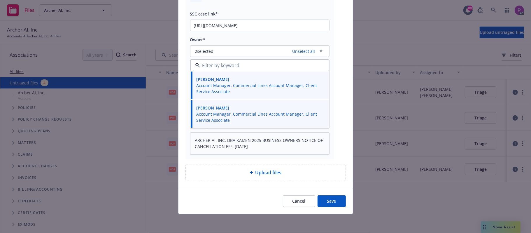
click at [321, 198] on button "Save" at bounding box center [331, 201] width 28 height 12
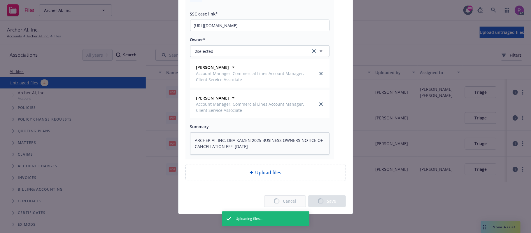
type textarea "x"
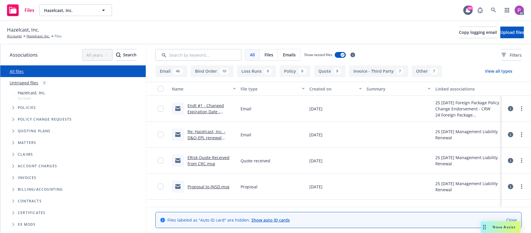
click at [29, 83] on link "Untriaged files" at bounding box center [24, 83] width 29 height 6
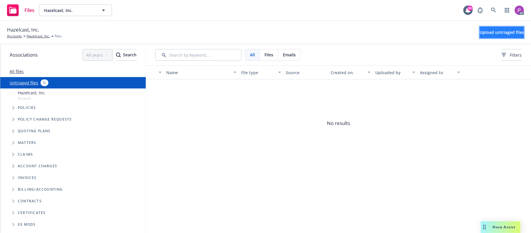
click at [479, 33] on span "Upload untriaged files" at bounding box center [501, 32] width 44 height 6
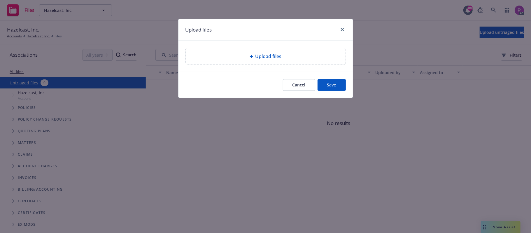
click at [238, 59] on div "Upload files" at bounding box center [265, 56] width 150 height 7
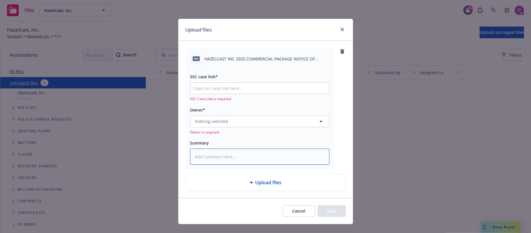
click at [233, 153] on textarea at bounding box center [259, 156] width 139 height 16
paste textarea "HAZELCAST INC 2025 COMMERCIAL PACKAGE NOTICE OF CANCELLATION EFF. [DATE]"
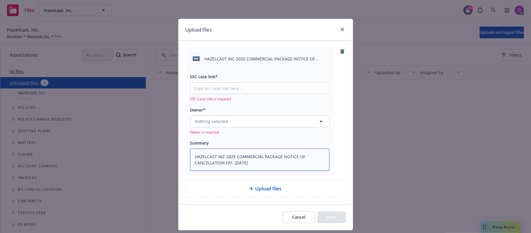
type textarea "x"
type textarea "HAZELCAST INC 2025 COMMERCIAL PACKAGE NOTICE OF CANCELLATION EFF. [DATE]"
click at [231, 87] on input "SSC case link*" at bounding box center [259, 87] width 139 height 11
paste input "[URL][DOMAIN_NAME]"
type textarea "x"
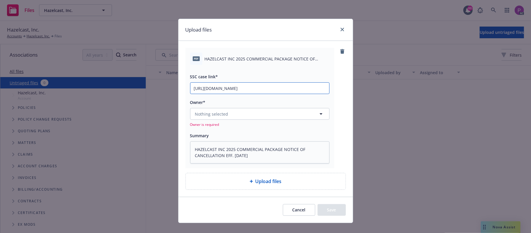
scroll to position [0, 29]
type input "[URL][DOMAIN_NAME]"
click at [226, 116] on button "Nothing selected" at bounding box center [259, 114] width 139 height 12
click at [285, 111] on button "Nothing selected" at bounding box center [259, 114] width 139 height 12
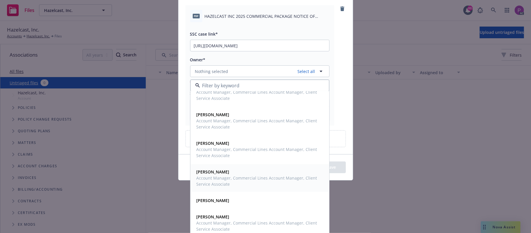
scroll to position [47, 0]
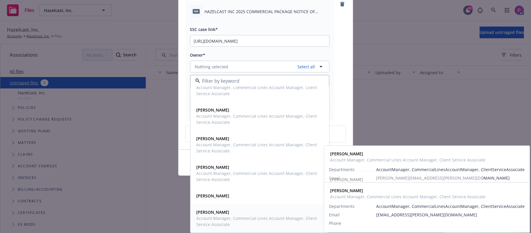
click at [232, 213] on span "[PERSON_NAME]" at bounding box center [258, 212] width 125 height 6
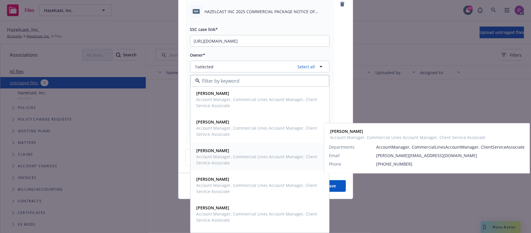
scroll to position [0, 0]
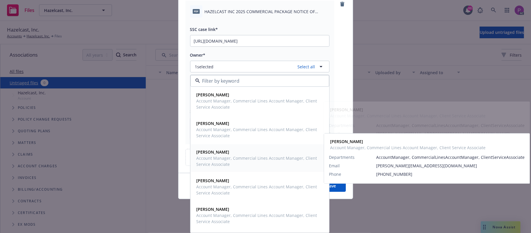
click at [234, 153] on span "[PERSON_NAME]" at bounding box center [258, 152] width 125 height 6
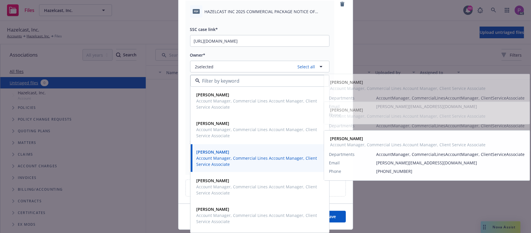
click at [340, 39] on div "pdf HAZELCAST INC 2025 COMMERCIAL PACKAGE NOTICE OF CANCELLATION EFF. [DATE].pd…" at bounding box center [265, 88] width 160 height 174
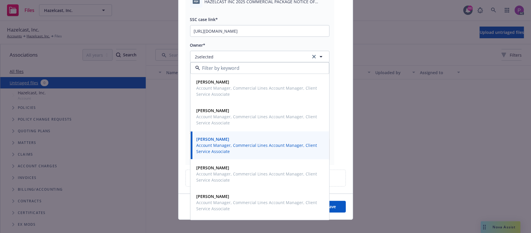
scroll to position [63, 0]
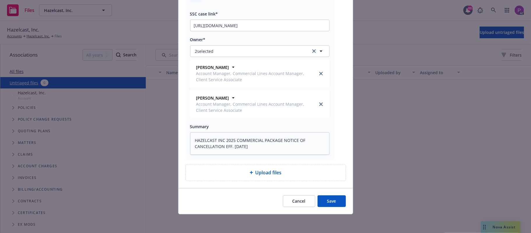
click at [328, 196] on button "Save" at bounding box center [331, 201] width 28 height 12
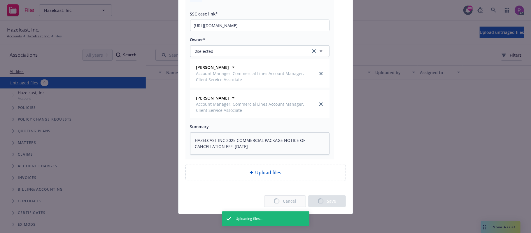
type textarea "x"
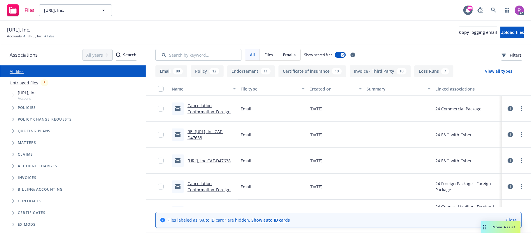
click at [29, 80] on link "Untriaged files" at bounding box center [24, 83] width 29 height 6
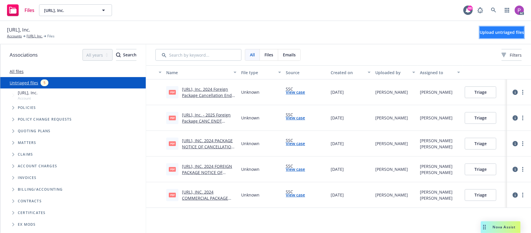
click at [479, 34] on span "Upload untriaged files" at bounding box center [501, 32] width 44 height 6
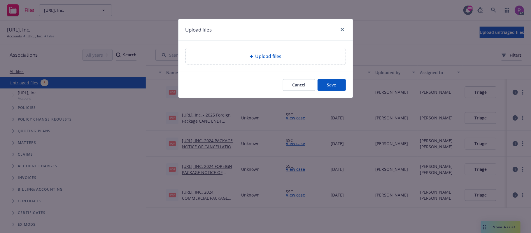
click at [315, 59] on div "Upload files" at bounding box center [265, 56] width 150 height 7
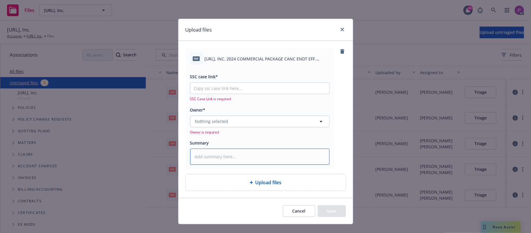
click at [241, 153] on textarea at bounding box center [259, 156] width 139 height 16
paste textarea "[URL], INC. 2024 COMMERCIAL PACKAGE CANC ENDT EFF. [DATE]"
type textarea "x"
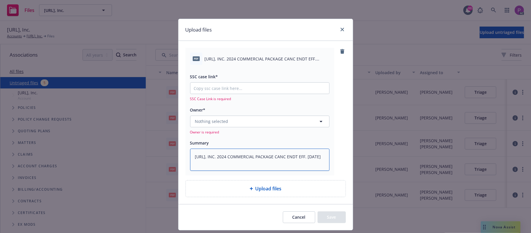
type textarea "[URL], INC. 2024 COMMERCIAL PACKAGE CANC ENDT EFF. [DATE]"
click at [263, 90] on input "SSC case link*" at bounding box center [259, 87] width 139 height 11
paste input "[URL][DOMAIN_NAME]"
type textarea "x"
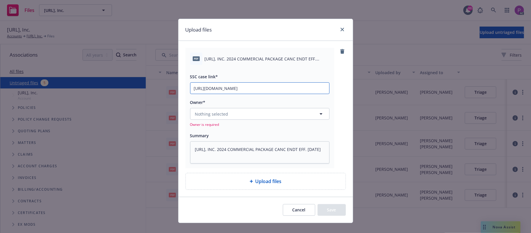
type input "[URL][DOMAIN_NAME]"
click at [250, 112] on button "Nothing selected" at bounding box center [259, 114] width 139 height 12
click at [231, 112] on button "Nothing selected" at bounding box center [259, 114] width 139 height 12
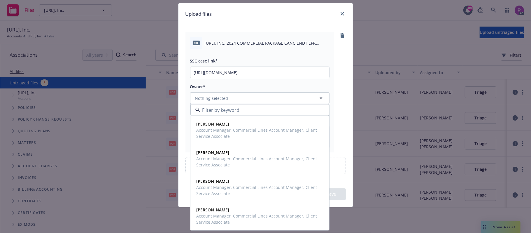
scroll to position [9, 0]
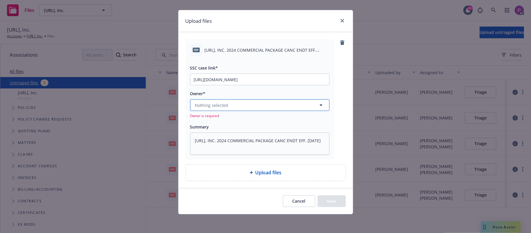
click at [228, 102] on button "Nothing selected" at bounding box center [259, 105] width 139 height 12
click at [275, 100] on button "Nothing selected" at bounding box center [259, 105] width 139 height 12
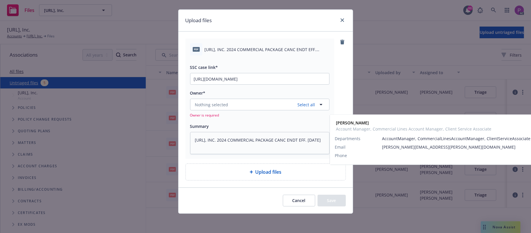
click at [249, 145] on span "Account Manager, Commercial Lines Account Manager, Client Service Associate" at bounding box center [258, 142] width 125 height 12
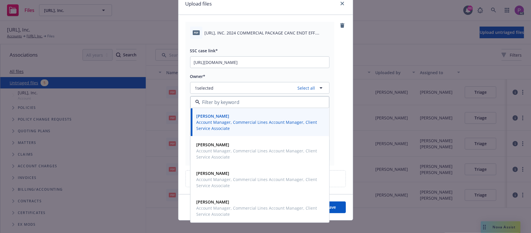
scroll to position [33, 0]
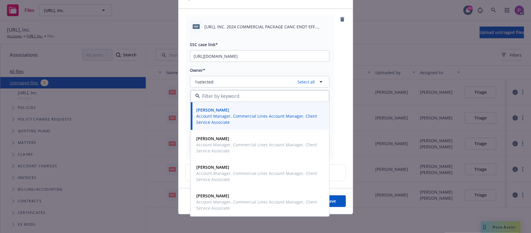
click at [337, 200] on button "Save" at bounding box center [331, 201] width 28 height 12
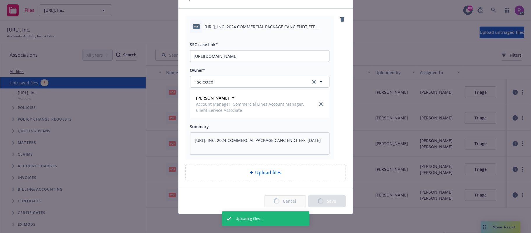
type textarea "x"
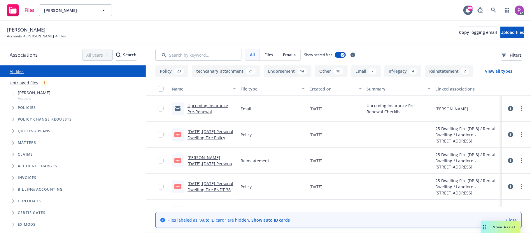
click at [25, 82] on link "Untriaged files" at bounding box center [24, 83] width 29 height 6
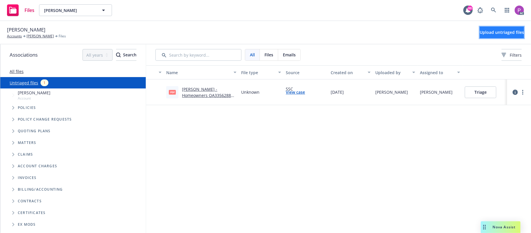
click at [496, 34] on span "Upload untriaged files" at bounding box center [501, 32] width 44 height 6
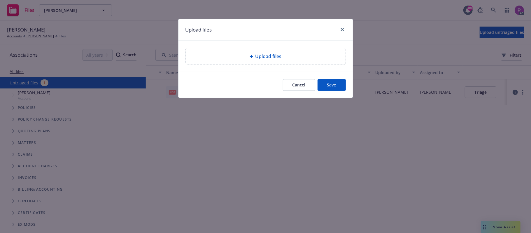
click at [291, 59] on div "Upload files" at bounding box center [265, 56] width 150 height 7
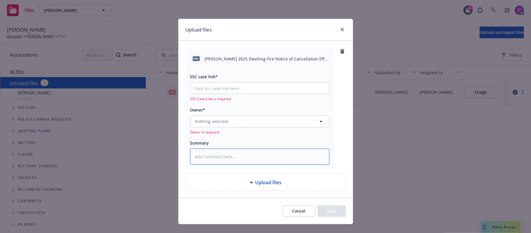
click at [249, 156] on textarea at bounding box center [259, 156] width 139 height 16
paste textarea "[PERSON_NAME] 2025 Dwelling Fire Notice of Cancellation Eff. [DATE]"
type textarea "x"
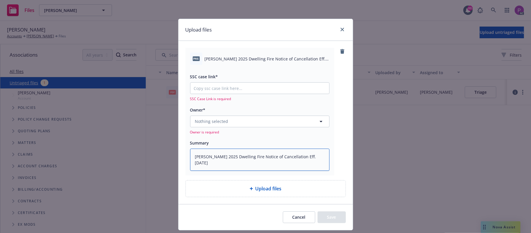
type textarea "[PERSON_NAME] 2025 Dwelling Fire Notice of Cancellation Eff. [DATE]"
click at [245, 83] on div at bounding box center [259, 88] width 139 height 12
click at [247, 87] on input "SSC case link*" at bounding box center [259, 87] width 139 height 11
paste input "[URL][DOMAIN_NAME]"
type textarea "x"
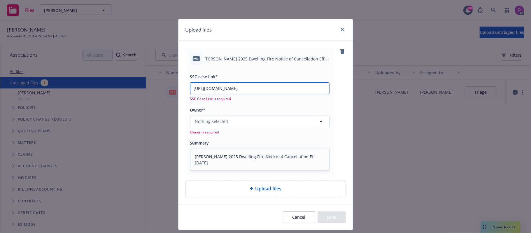
scroll to position [0, 83]
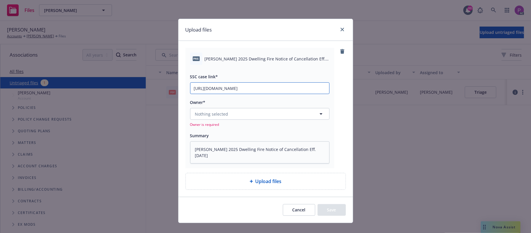
type input "[URL][DOMAIN_NAME]"
click at [241, 115] on button "Nothing selected" at bounding box center [259, 114] width 139 height 12
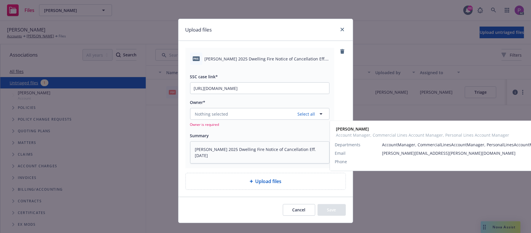
click at [244, 147] on span "Account Manager, Commercial Lines Account Manager, Personal Lines Account Manag…" at bounding box center [258, 151] width 125 height 12
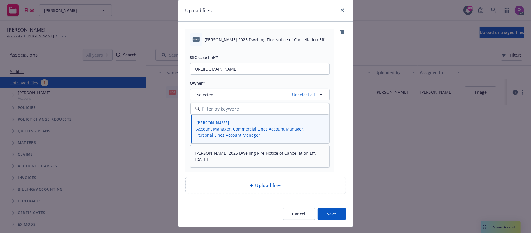
scroll to position [33, 0]
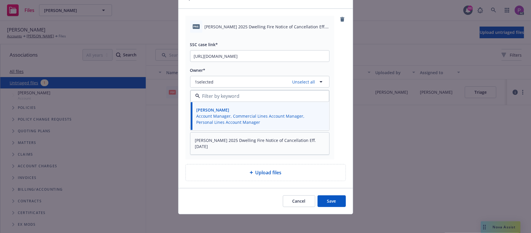
click at [335, 198] on button "Save" at bounding box center [331, 201] width 28 height 12
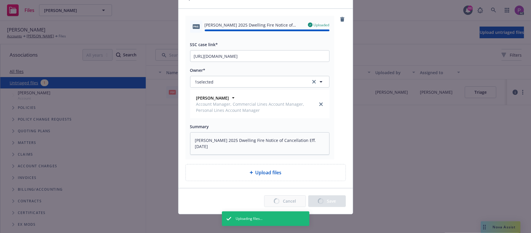
type textarea "x"
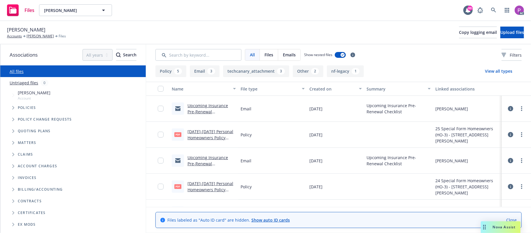
click at [18, 81] on link "Untriaged files" at bounding box center [24, 83] width 29 height 6
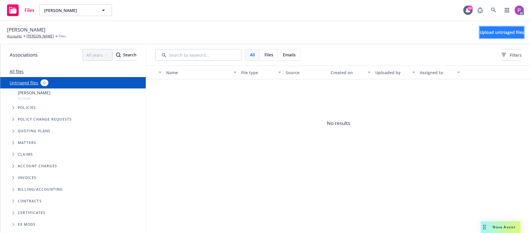
click at [479, 32] on span "Upload untriaged files" at bounding box center [501, 32] width 44 height 6
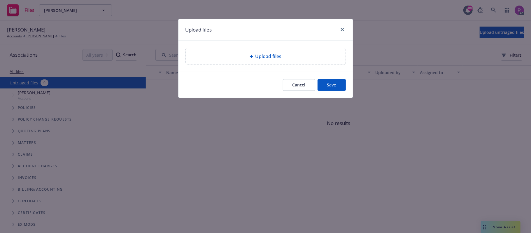
click at [299, 61] on div "Upload files" at bounding box center [266, 56] width 160 height 16
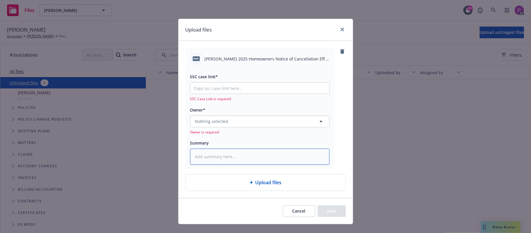
click at [244, 160] on textarea at bounding box center [259, 156] width 139 height 16
paste textarea "[PERSON_NAME] 2025 Homeowners Notice of Cancellation Eff. [DATE]"
type textarea "x"
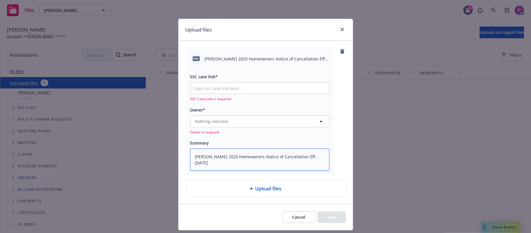
type textarea "[PERSON_NAME] 2025 Homeowners Notice of Cancellation Eff. [DATE]"
click at [242, 88] on input "SSC case link*" at bounding box center [259, 87] width 139 height 11
paste input "[URL][DOMAIN_NAME]"
type textarea "x"
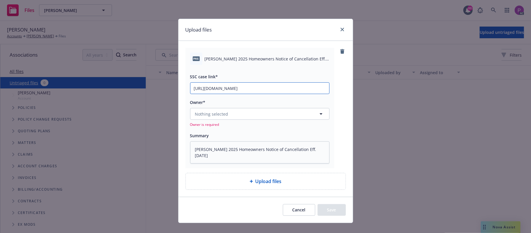
scroll to position [0, 29]
type input "https://newfront-ssc.lightning.force.com/lightning/r/Case/500Vz00000SXS8kIAH/vi…"
click at [236, 113] on button "Nothing selected" at bounding box center [259, 114] width 139 height 12
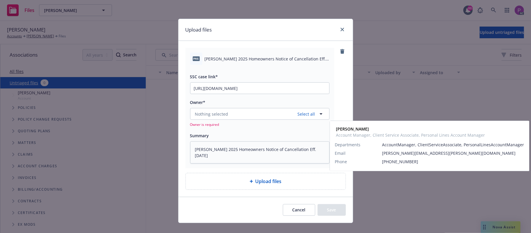
click at [244, 144] on span "David Shepard" at bounding box center [258, 142] width 125 height 6
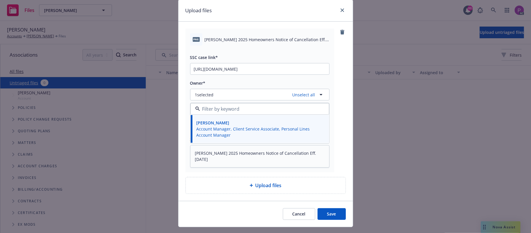
scroll to position [33, 0]
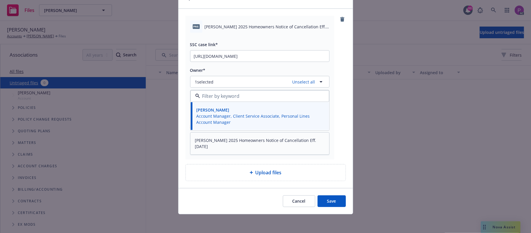
click at [330, 204] on button "Save" at bounding box center [331, 201] width 28 height 12
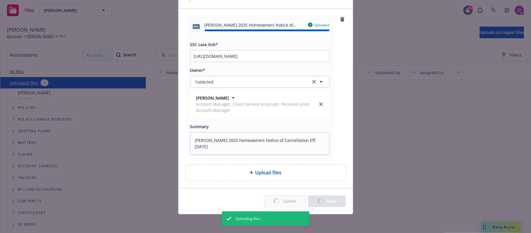
type textarea "x"
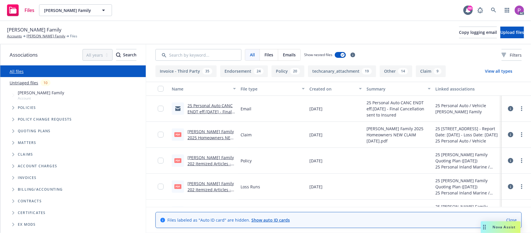
click at [26, 80] on link "Untriaged files" at bounding box center [24, 83] width 29 height 6
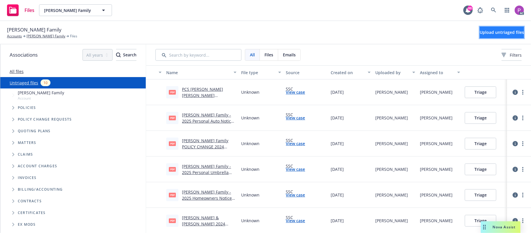
click at [479, 33] on button "Upload untriaged files" at bounding box center [501, 33] width 44 height 12
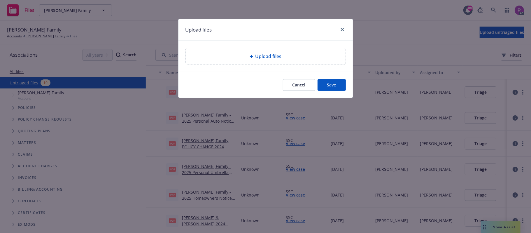
click at [277, 56] on span "Upload files" at bounding box center [268, 56] width 26 height 7
click at [303, 87] on button "Cancel" at bounding box center [299, 85] width 32 height 12
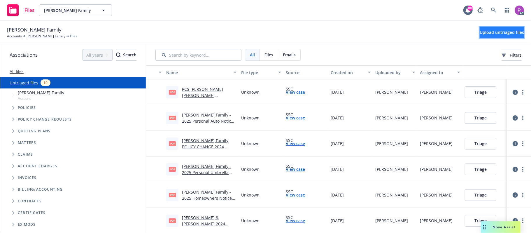
click at [479, 33] on button "Upload untriaged files" at bounding box center [501, 33] width 44 height 12
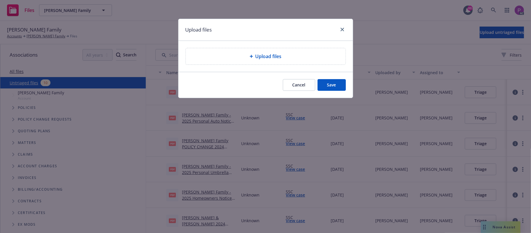
click at [286, 55] on div "Upload files" at bounding box center [265, 56] width 150 height 7
click at [259, 57] on span "Upload files" at bounding box center [268, 56] width 26 height 7
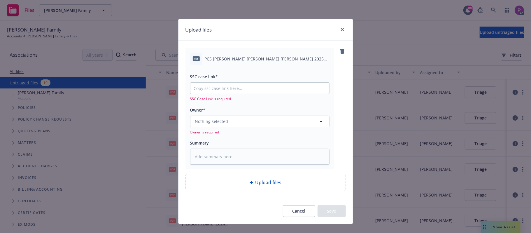
click at [241, 55] on div "pdf PCS KYLE HUTCHINSON ELANA HUTCHINSON CHUBB 2025 COMMERCIAL ISLAND MARINE CA…" at bounding box center [259, 58] width 139 height 12
click at [242, 54] on div "pdf PCS KYLE HUTCHINSON ELANA HUTCHINSON CHUBB 2025 COMMERCIAL ISLAND MARINE CA…" at bounding box center [259, 58] width 139 height 12
click at [244, 56] on span "PCS KYLE HUTCHINSON ELANA HUTCHINSON CHUBB 2025 COMMERCIAL ISLAND MARINE CANC E…" at bounding box center [267, 59] width 125 height 6
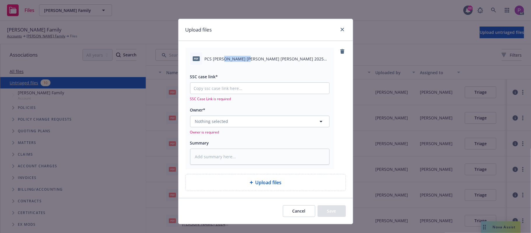
click at [244, 56] on span "PCS KYLE HUTCHINSON ELANA HUTCHINSON CHUBB 2025 COMMERCIAL ISLAND MARINE CANC E…" at bounding box center [267, 59] width 125 height 6
copy div "PCS KYLE HUTCHINSON ELANA HUTCHINSON CHUBB 2025 COMMERCIAL ISLAND MARINE CANC E…"
click at [238, 154] on textarea at bounding box center [259, 156] width 139 height 16
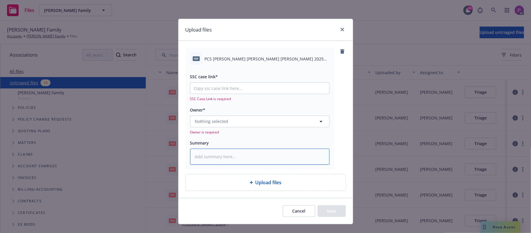
paste textarea "PCS KYLE HUTCHINSON ELANA HUTCHINSON CHUBB 2025 COMMERCIAL ISLAND MARINE CANC E…"
type textarea "x"
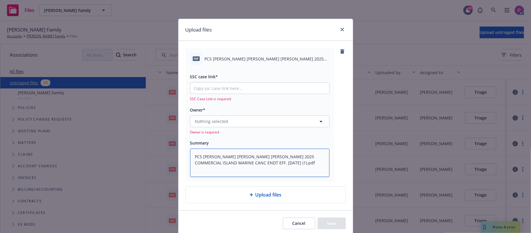
type textarea "PCS KYLE HUTCHINSON ELANA HUTCHINSON CHUBB 2025 COMMERCIAL ISLAND MARINE CANC E…"
click at [212, 89] on input "SSC case link*" at bounding box center [259, 87] width 139 height 11
paste input "https://newfront-ssc.lightning.force.com/lightning/r/Case/500Vz00000SYYOwIAP/vi…"
type textarea "x"
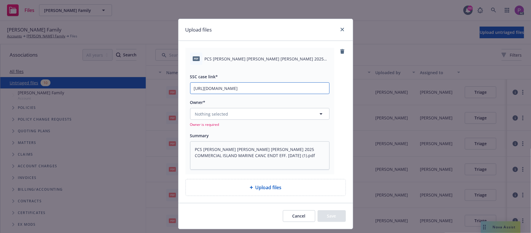
scroll to position [0, 82]
type input "https://newfront-ssc.lightning.force.com/lightning/r/Case/500Vz00000SYYOwIAP/vi…"
click at [214, 112] on span "Nothing selected" at bounding box center [211, 114] width 33 height 6
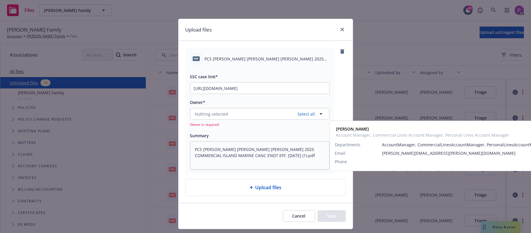
click at [229, 149] on span "Account Manager, Commercial Lines Account Manager, Personal Lines Account Manag…" at bounding box center [258, 151] width 125 height 12
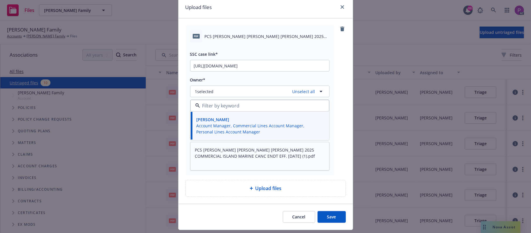
scroll to position [39, 0]
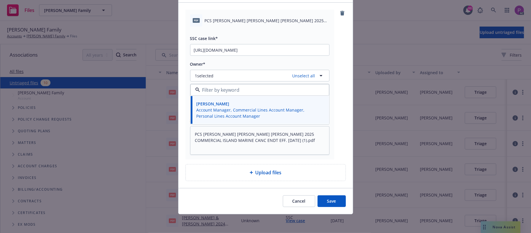
click at [324, 204] on button "Save" at bounding box center [331, 201] width 28 height 12
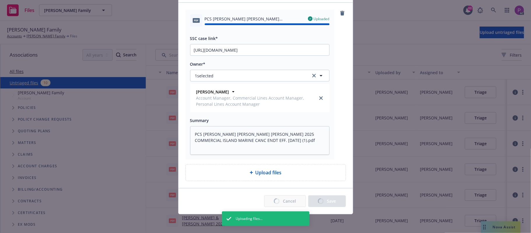
type textarea "x"
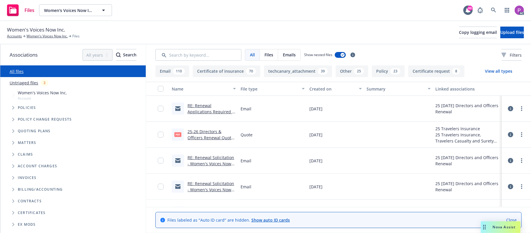
click at [23, 81] on link "Untriaged files" at bounding box center [24, 83] width 29 height 6
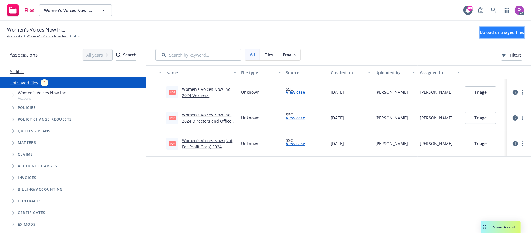
click at [479, 36] on button "Upload untriaged files" at bounding box center [501, 33] width 44 height 12
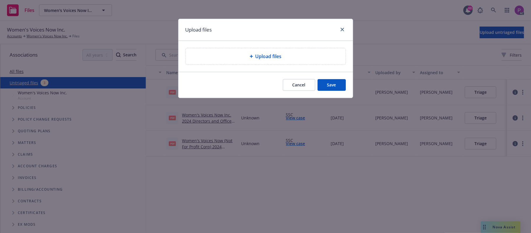
click at [265, 55] on span "Upload files" at bounding box center [268, 56] width 26 height 7
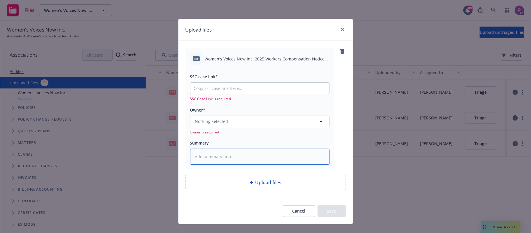
click at [234, 159] on textarea at bounding box center [259, 156] width 139 height 16
paste textarea "Women's Voices Now Inc. 2025 Workers Compensation Notice of Cancellation Eff. […"
type textarea "x"
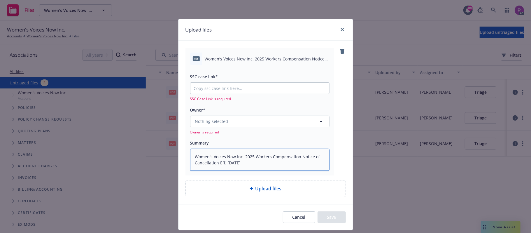
type textarea "Women's Voices Now Inc. 2025 Workers Compensation Notice of Cancellation Eff. […"
click at [240, 85] on input "SSC case link*" at bounding box center [259, 87] width 139 height 11
paste input "[URL][DOMAIN_NAME]"
type textarea "x"
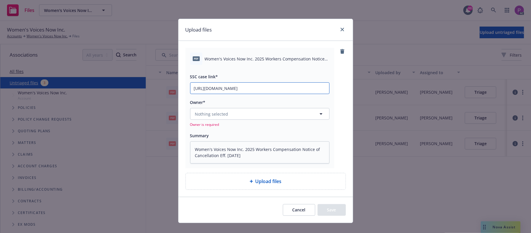
type input "[URL][DOMAIN_NAME]"
click at [242, 111] on button "Nothing selected" at bounding box center [259, 114] width 139 height 12
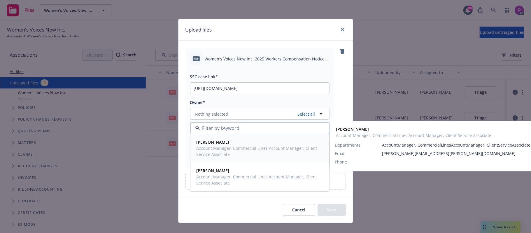
click at [226, 141] on span "[PERSON_NAME]" at bounding box center [258, 142] width 125 height 6
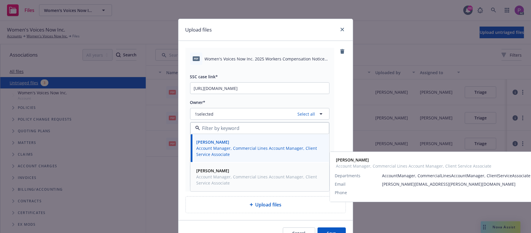
click at [223, 171] on strong "[PERSON_NAME]" at bounding box center [212, 171] width 33 height 6
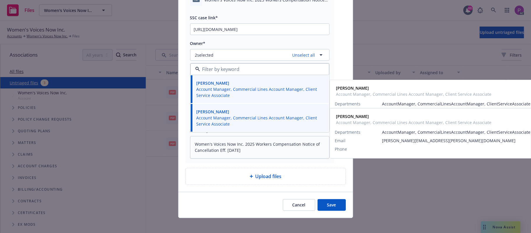
scroll to position [63, 0]
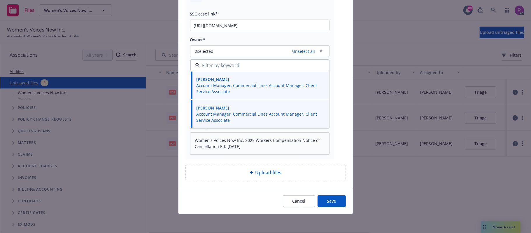
click at [322, 199] on button "Save" at bounding box center [331, 201] width 28 height 12
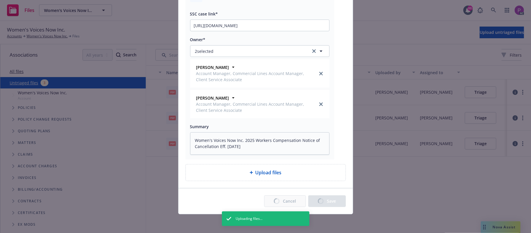
type textarea "x"
